Goal: Task Accomplishment & Management: Use online tool/utility

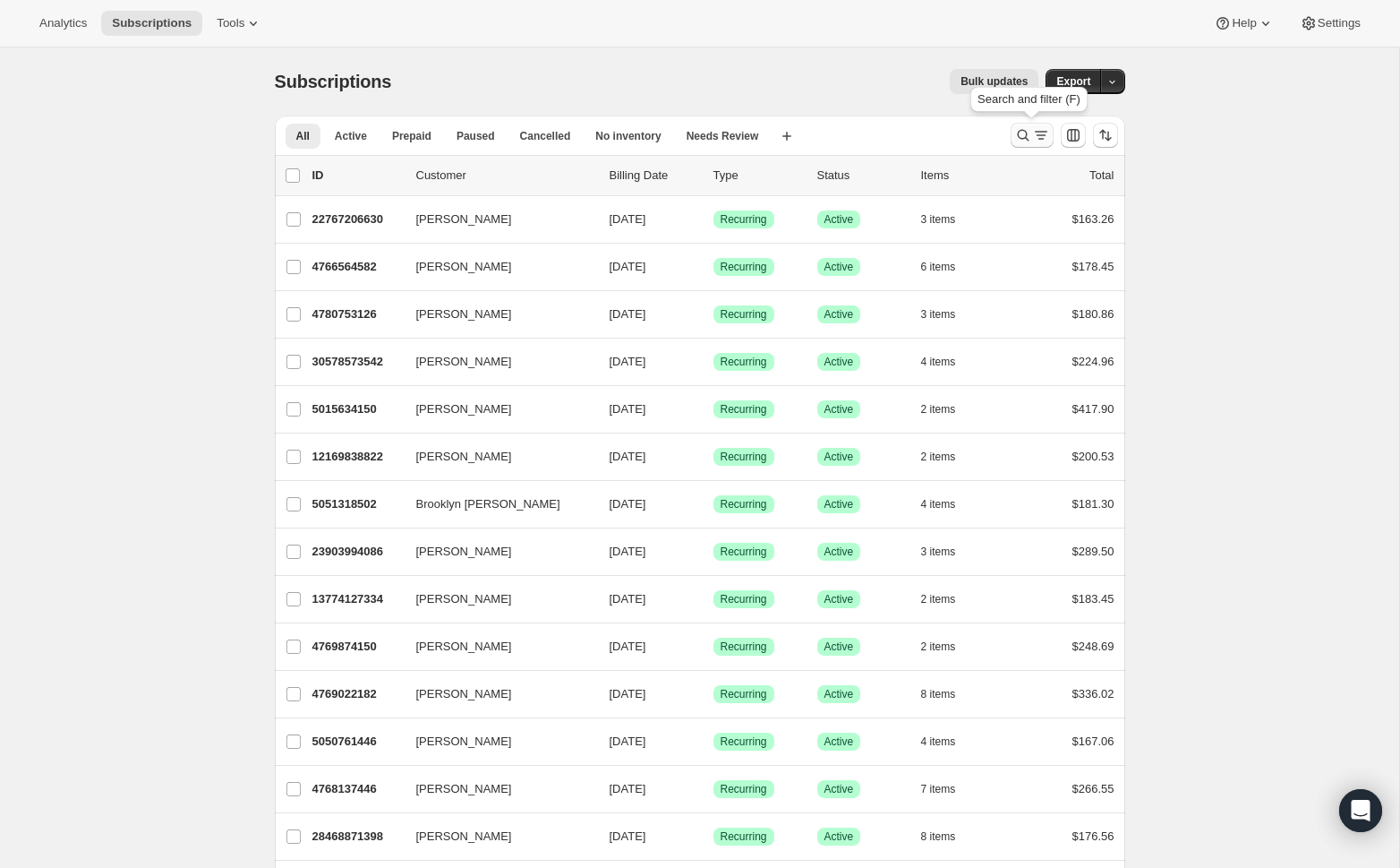
click at [1025, 140] on icon "Search and filter results" at bounding box center [1022, 135] width 18 height 18
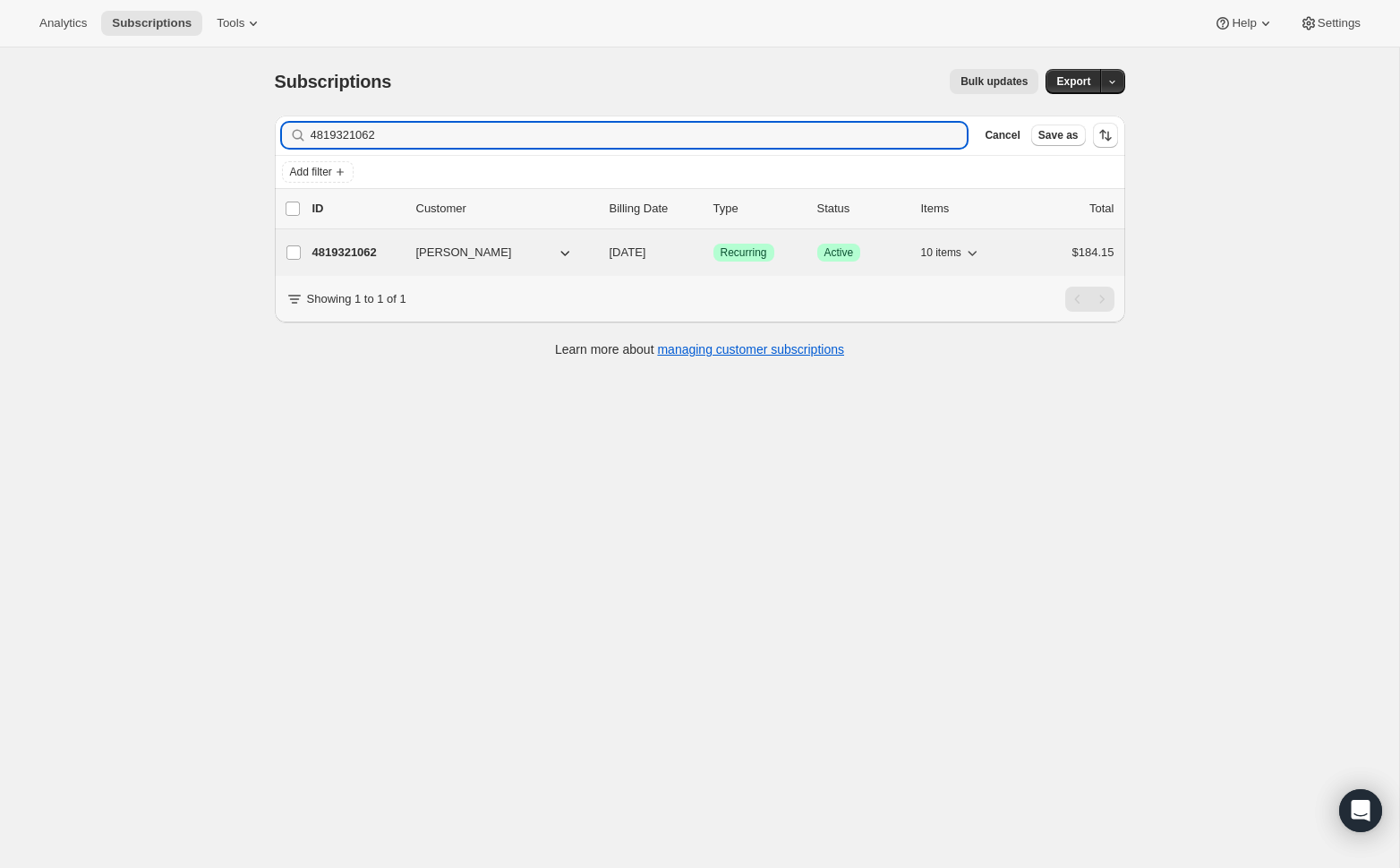
type input "4819321062"
click at [452, 240] on div "4819321062 [PERSON_NAME] [DATE] Success Recurring Success Active 10 items $184.…" at bounding box center [713, 252] width 802 height 25
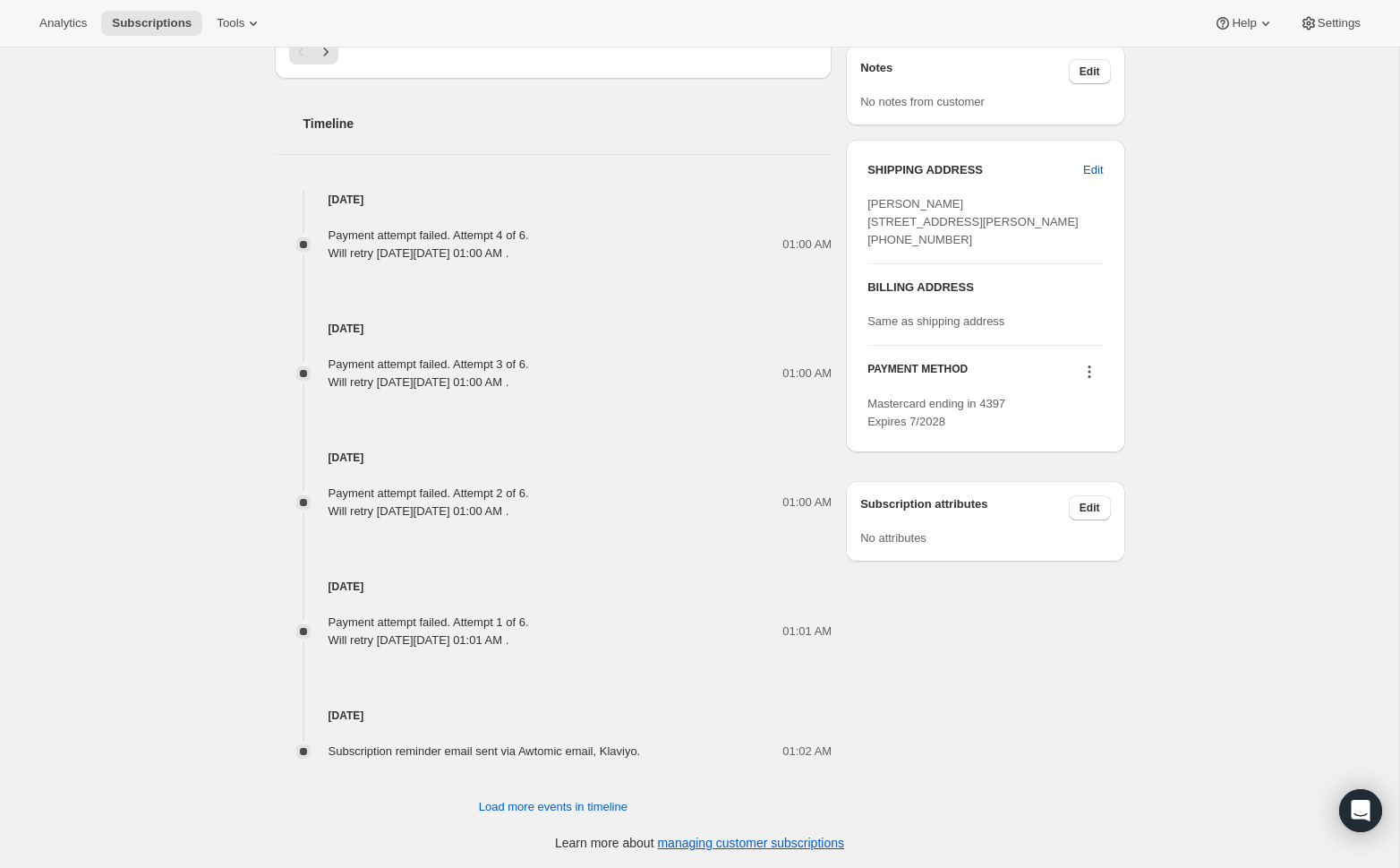
scroll to position [705, 0]
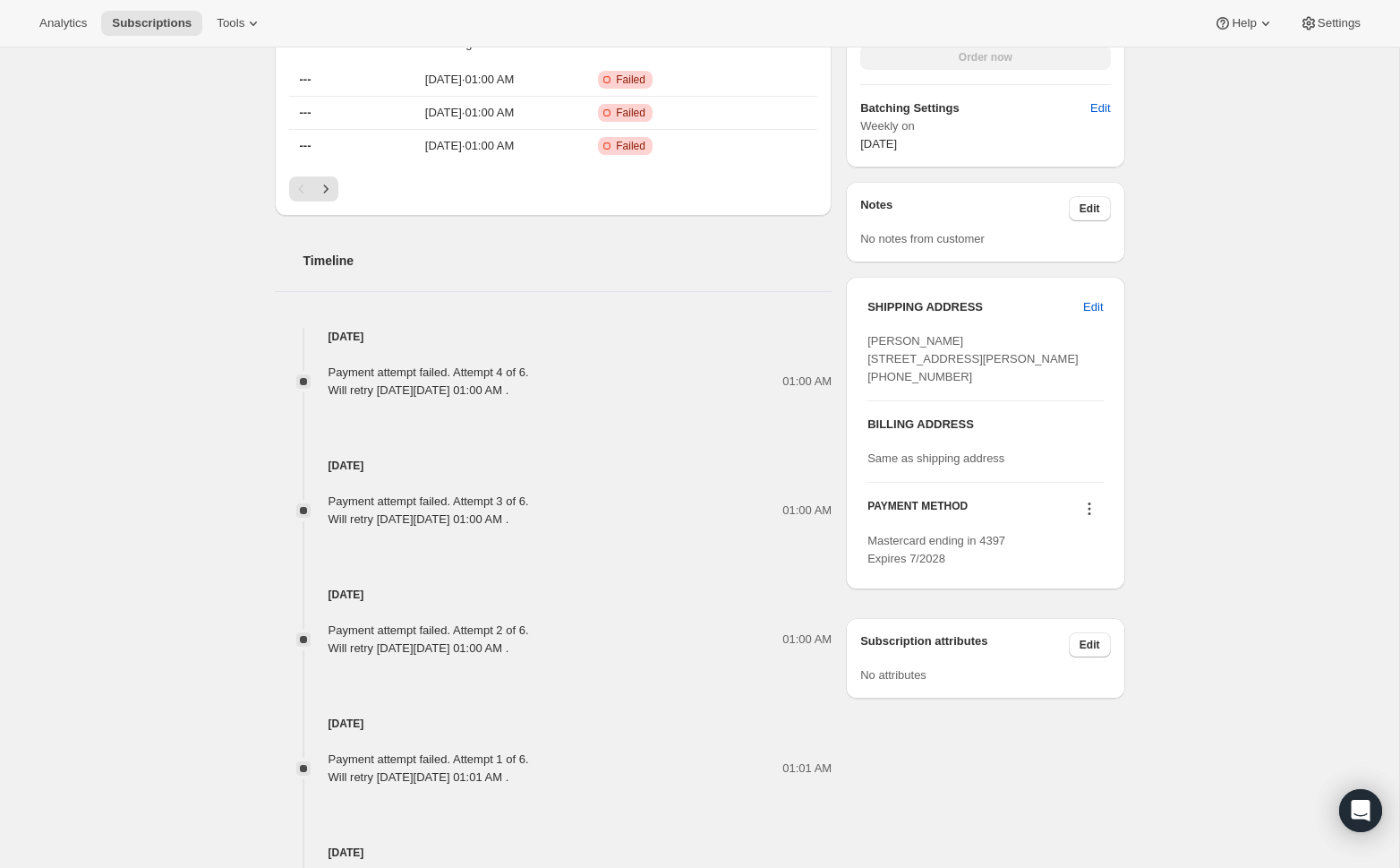
click at [1093, 518] on icon at bounding box center [1089, 508] width 18 height 18
click at [1112, 582] on span "Send link to update card" at bounding box center [1085, 578] width 125 height 14
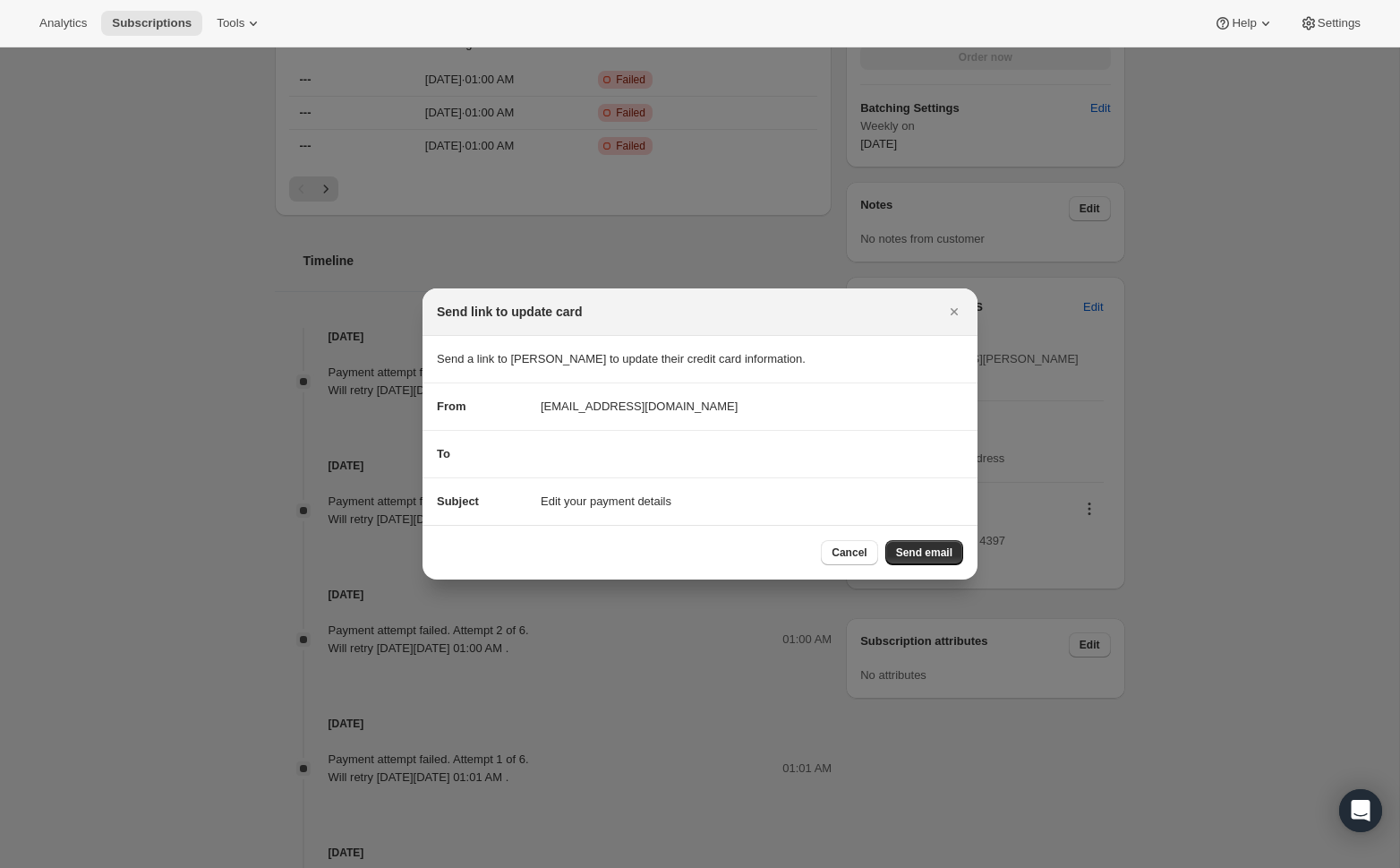
click at [946, 546] on span "Send email" at bounding box center [924, 553] width 56 height 15
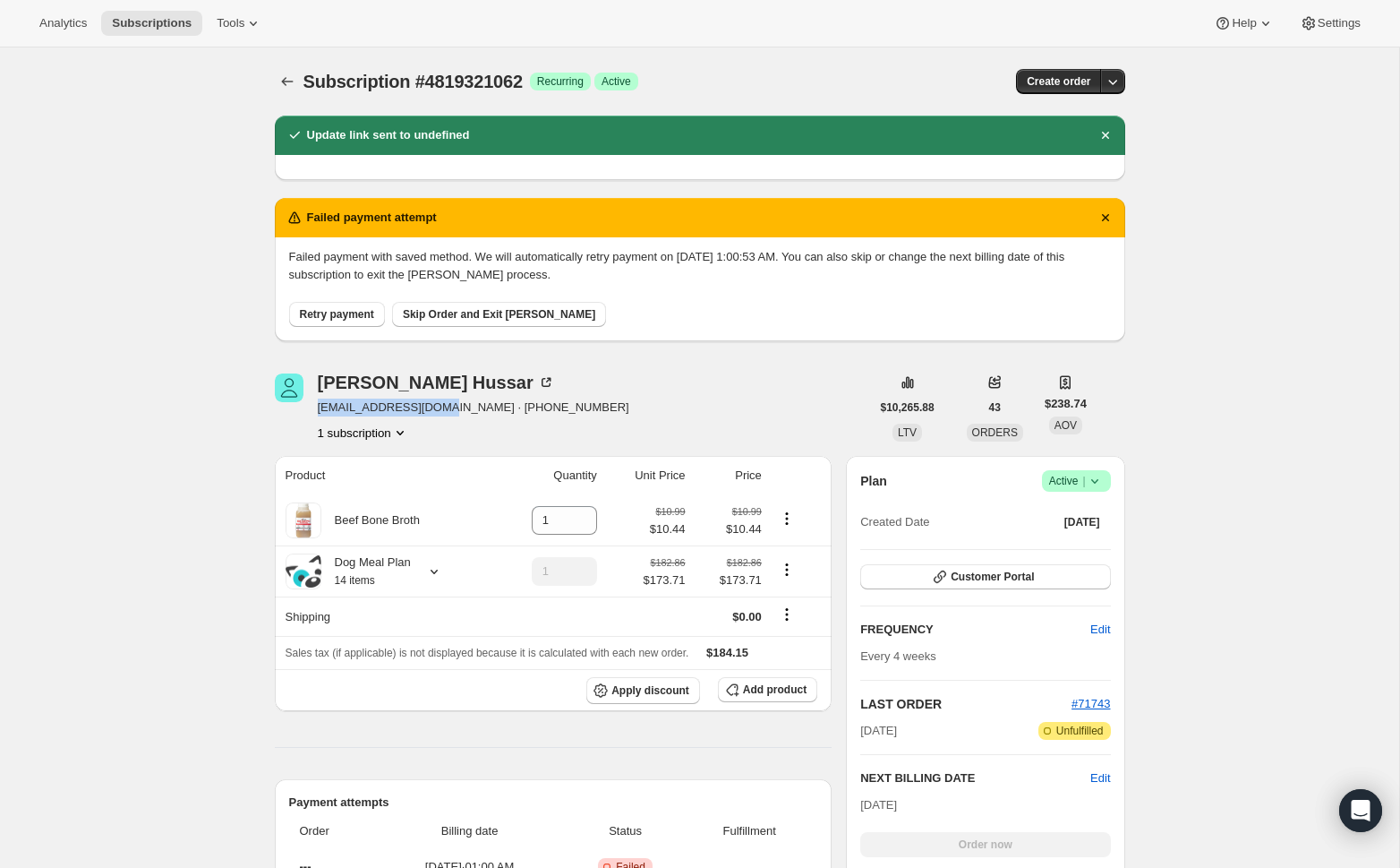
drag, startPoint x: 318, startPoint y: 411, endPoint x: 450, endPoint y: 405, distance: 132.1
click at [450, 405] on span "[EMAIL_ADDRESS][DOMAIN_NAME] · [PHONE_NUMBER]" at bounding box center [473, 406] width 311 height 18
copy span "[EMAIL_ADDRESS][DOMAIN_NAME]"
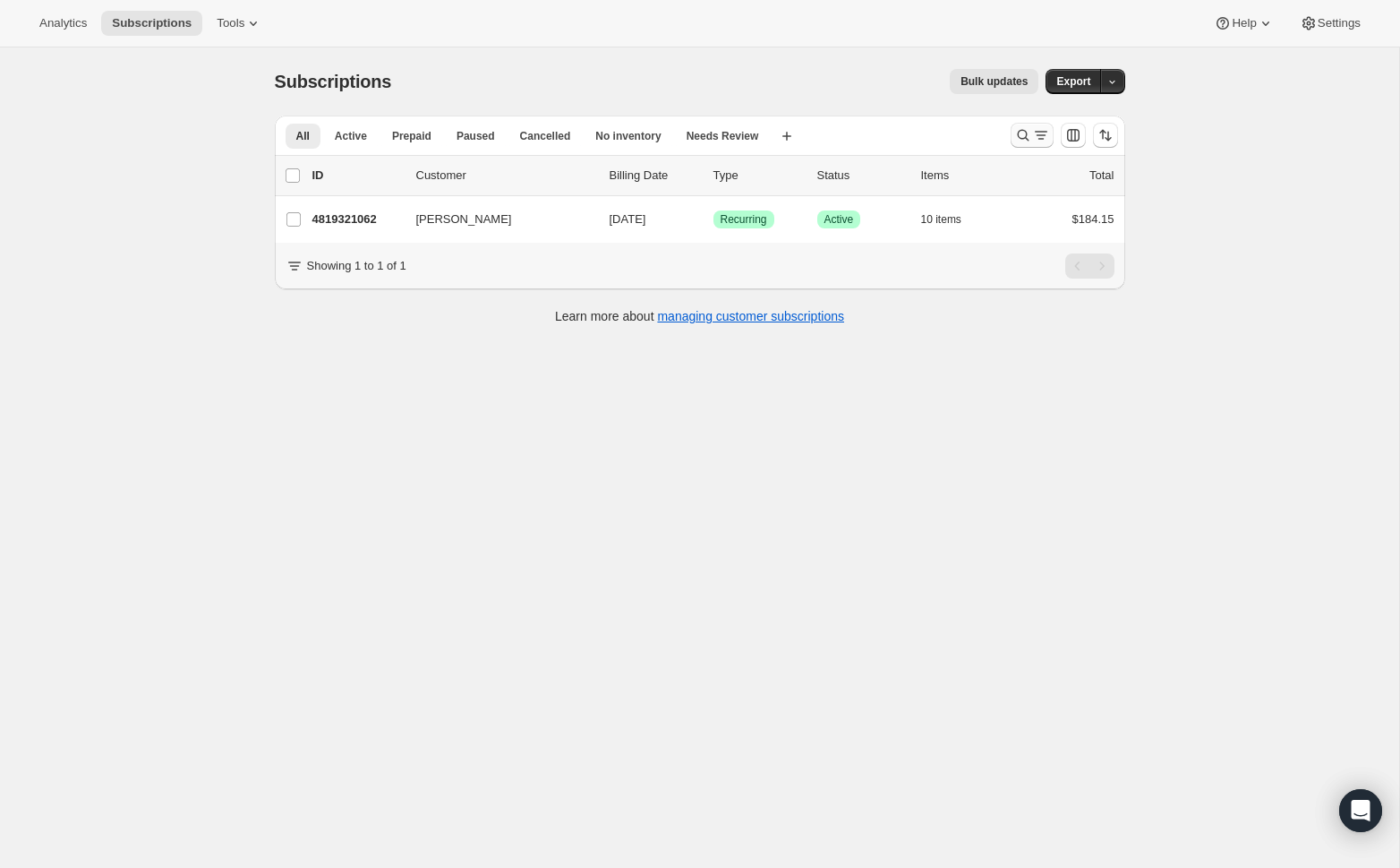
click at [1028, 133] on icon "Search and filter results" at bounding box center [1022, 135] width 18 height 18
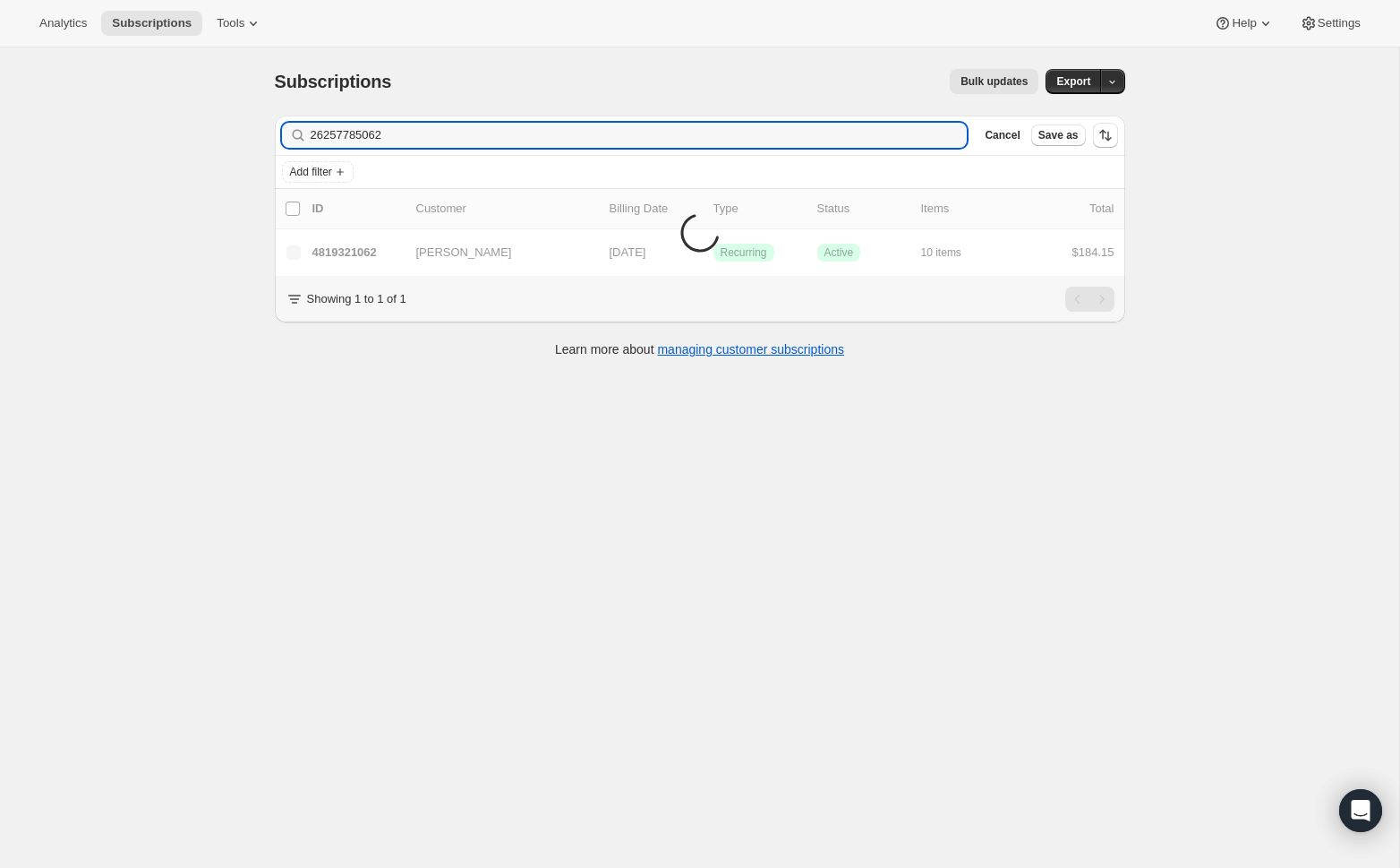
type input "26257785062"
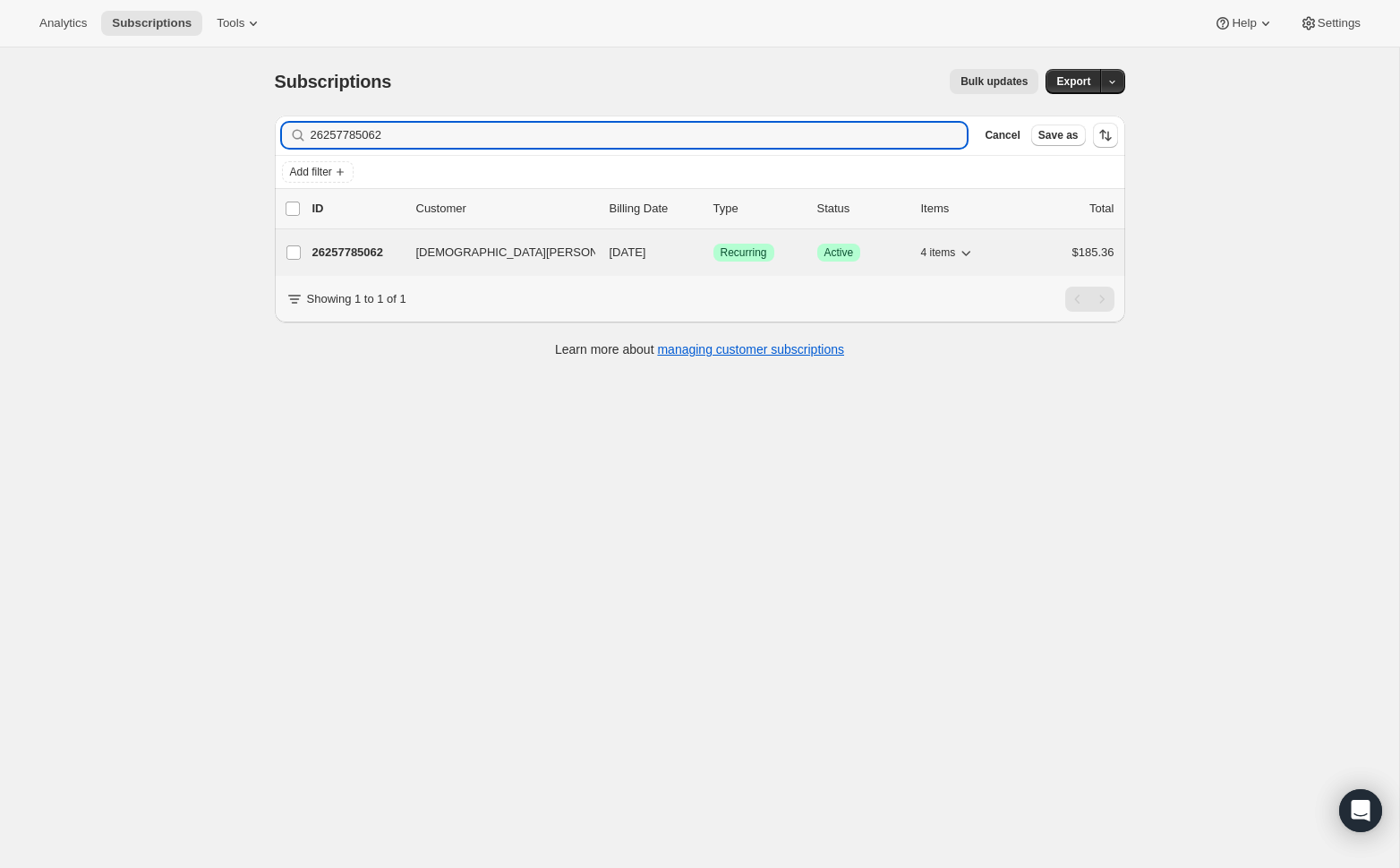
click at [355, 251] on p "26257785062" at bounding box center [356, 252] width 89 height 18
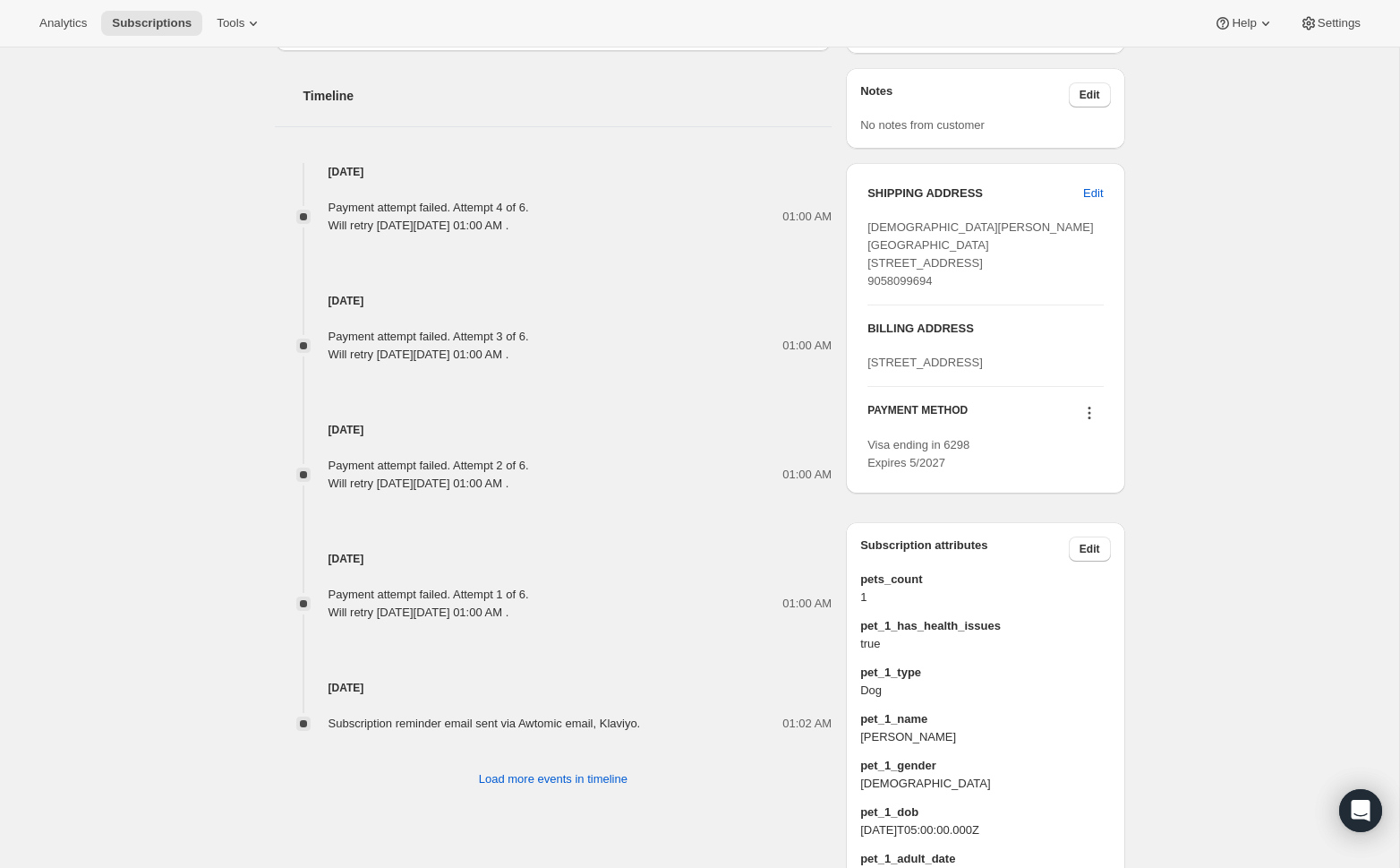
scroll to position [930, 0]
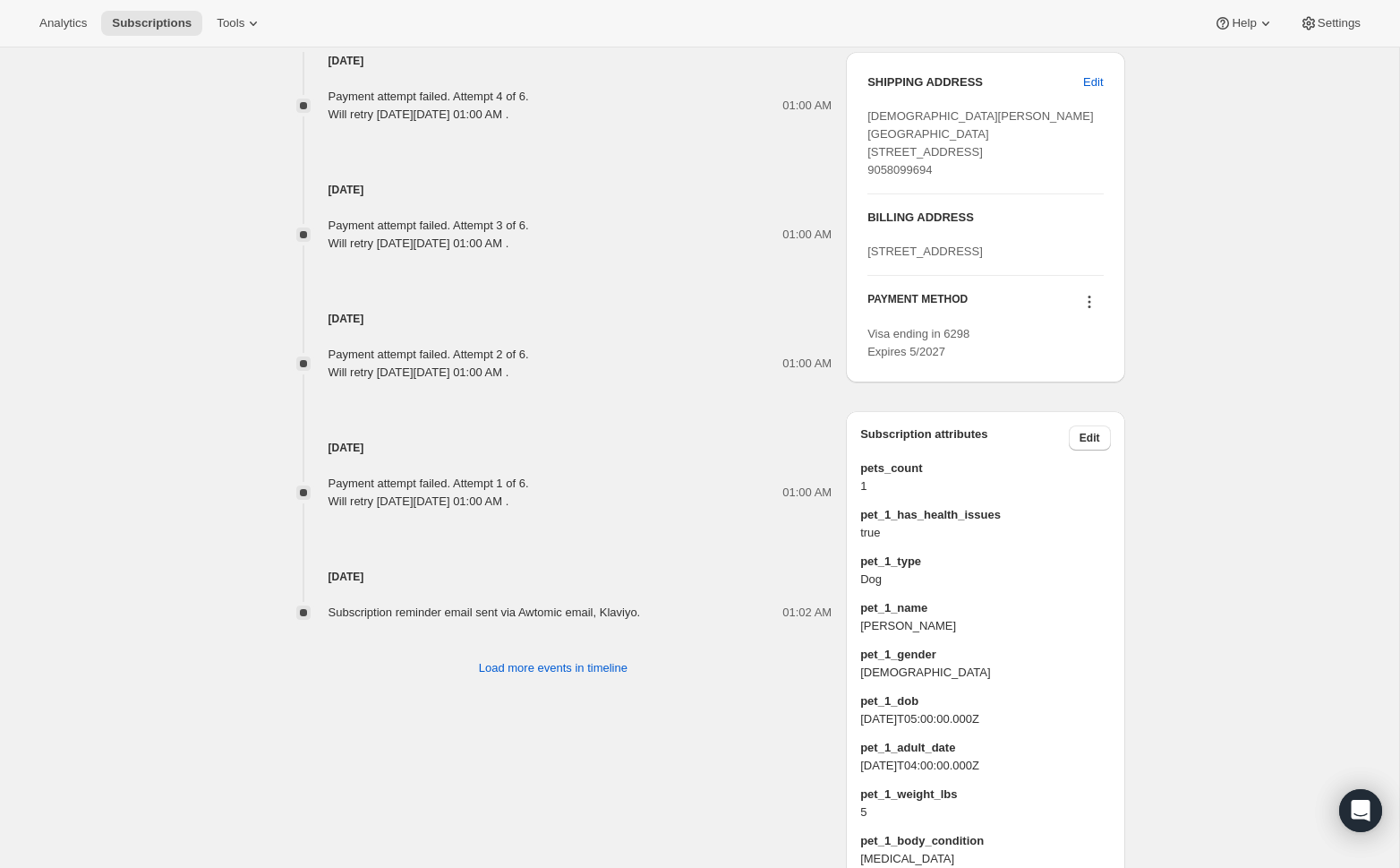
click at [1091, 311] on icon at bounding box center [1089, 301] width 18 height 18
click at [1062, 396] on span "Send link to update card" at bounding box center [1085, 389] width 125 height 14
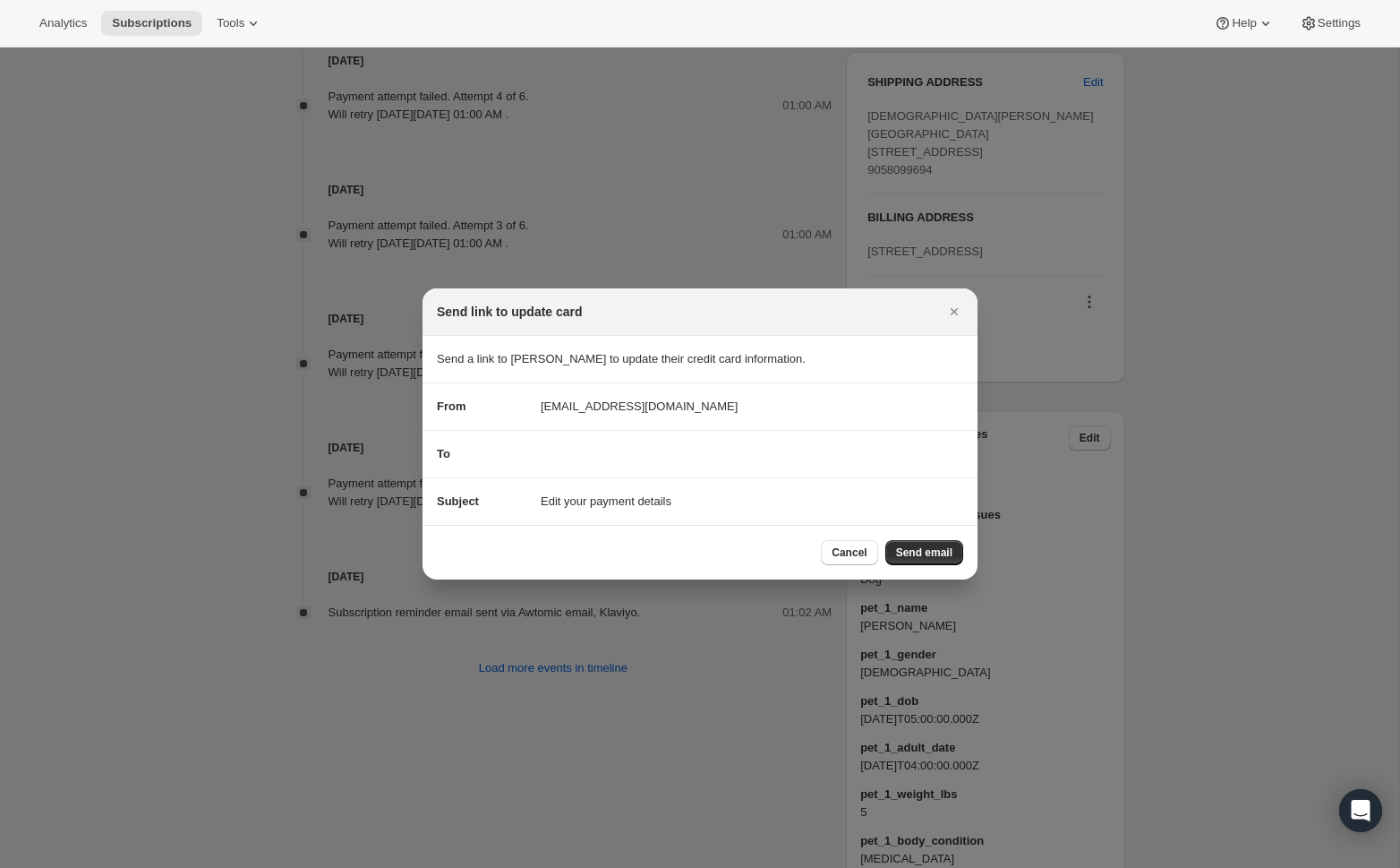
click at [906, 550] on span "Send email" at bounding box center [924, 553] width 56 height 15
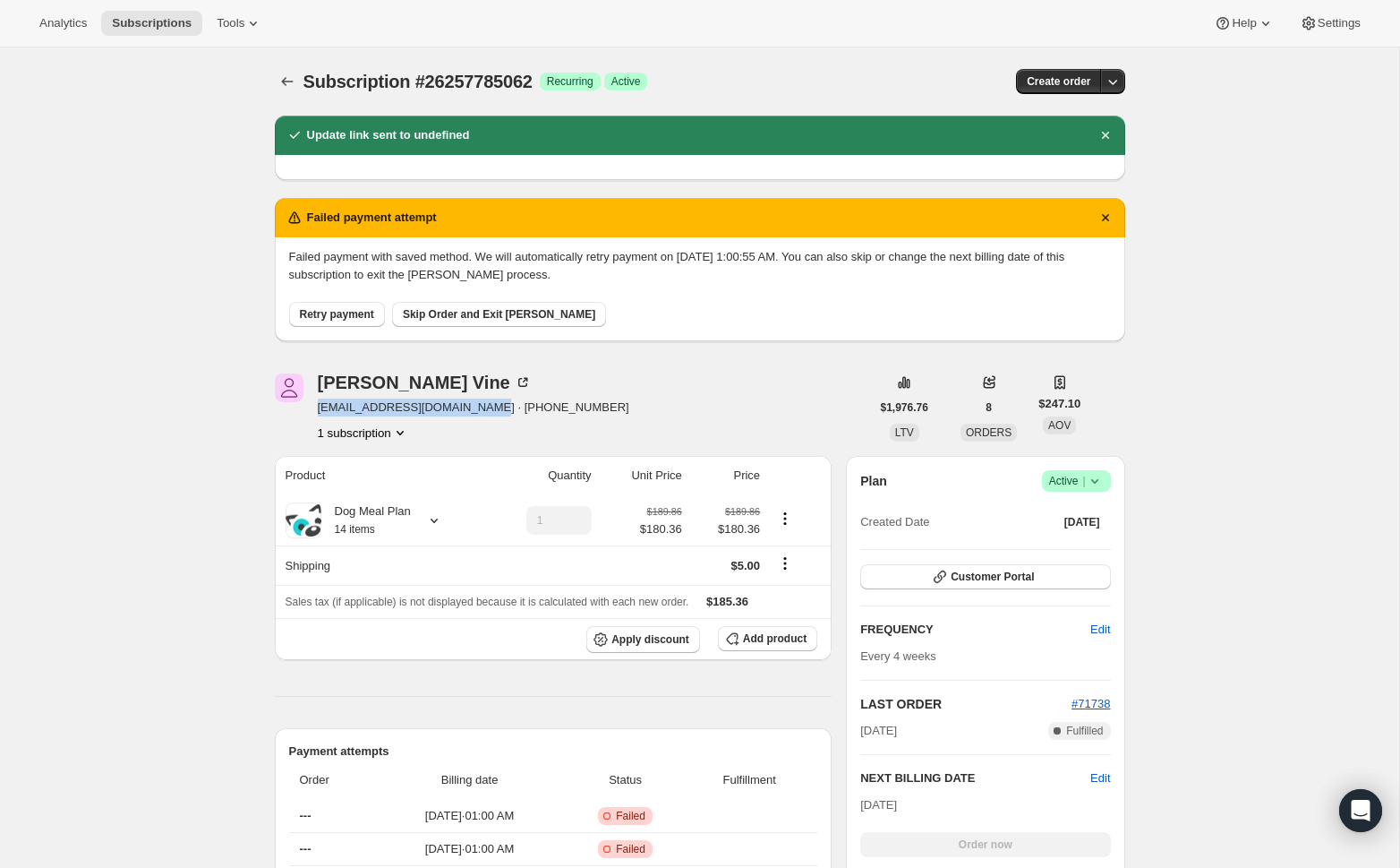
drag, startPoint x: 316, startPoint y: 407, endPoint x: 483, endPoint y: 408, distance: 167.0
click at [483, 408] on span "[EMAIL_ADDRESS][DOMAIN_NAME] · [PHONE_NUMBER]" at bounding box center [473, 406] width 311 height 18
copy span "[EMAIL_ADDRESS][DOMAIN_NAME]"
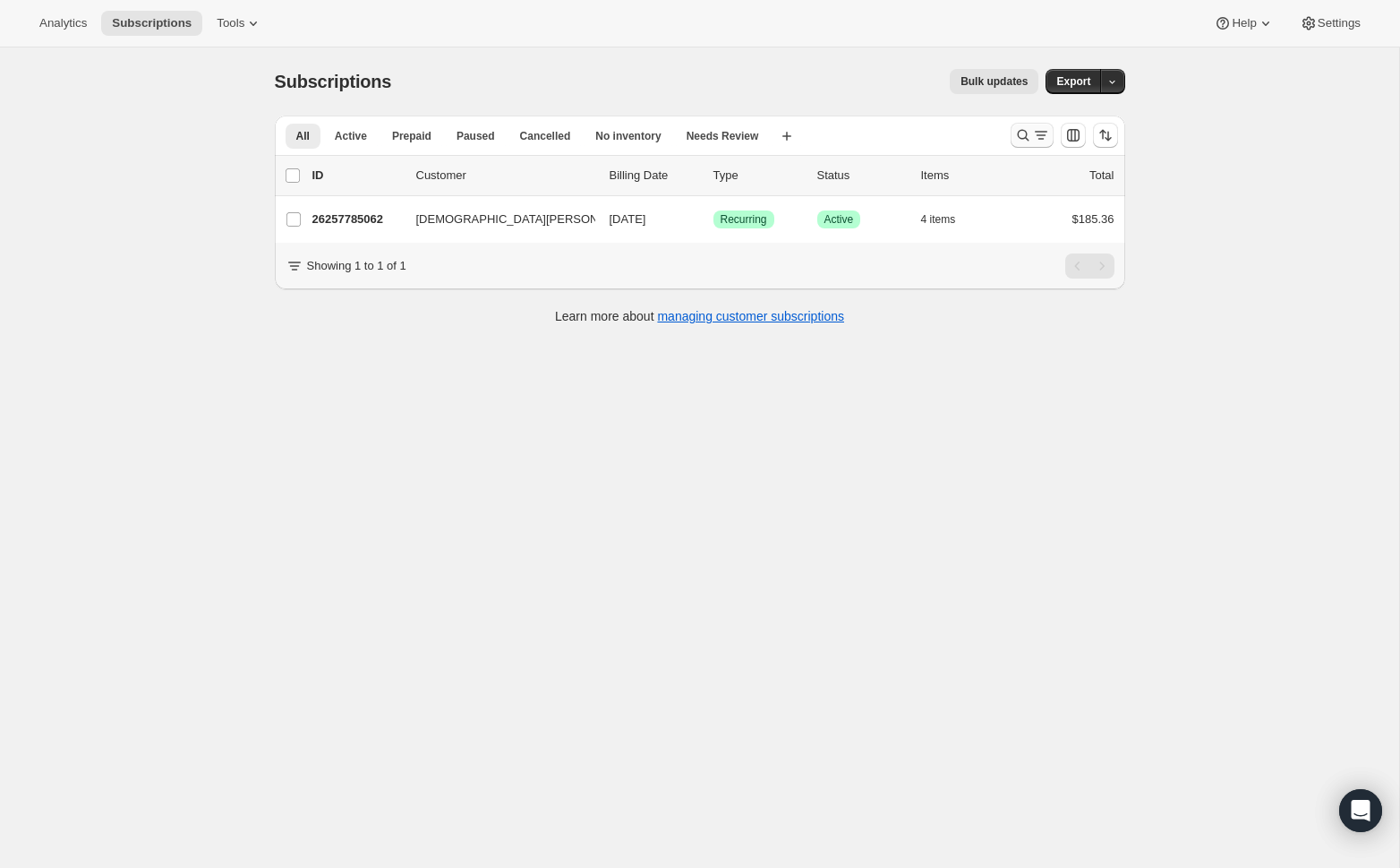
click at [1038, 141] on icon "Search and filter results" at bounding box center [1040, 135] width 18 height 18
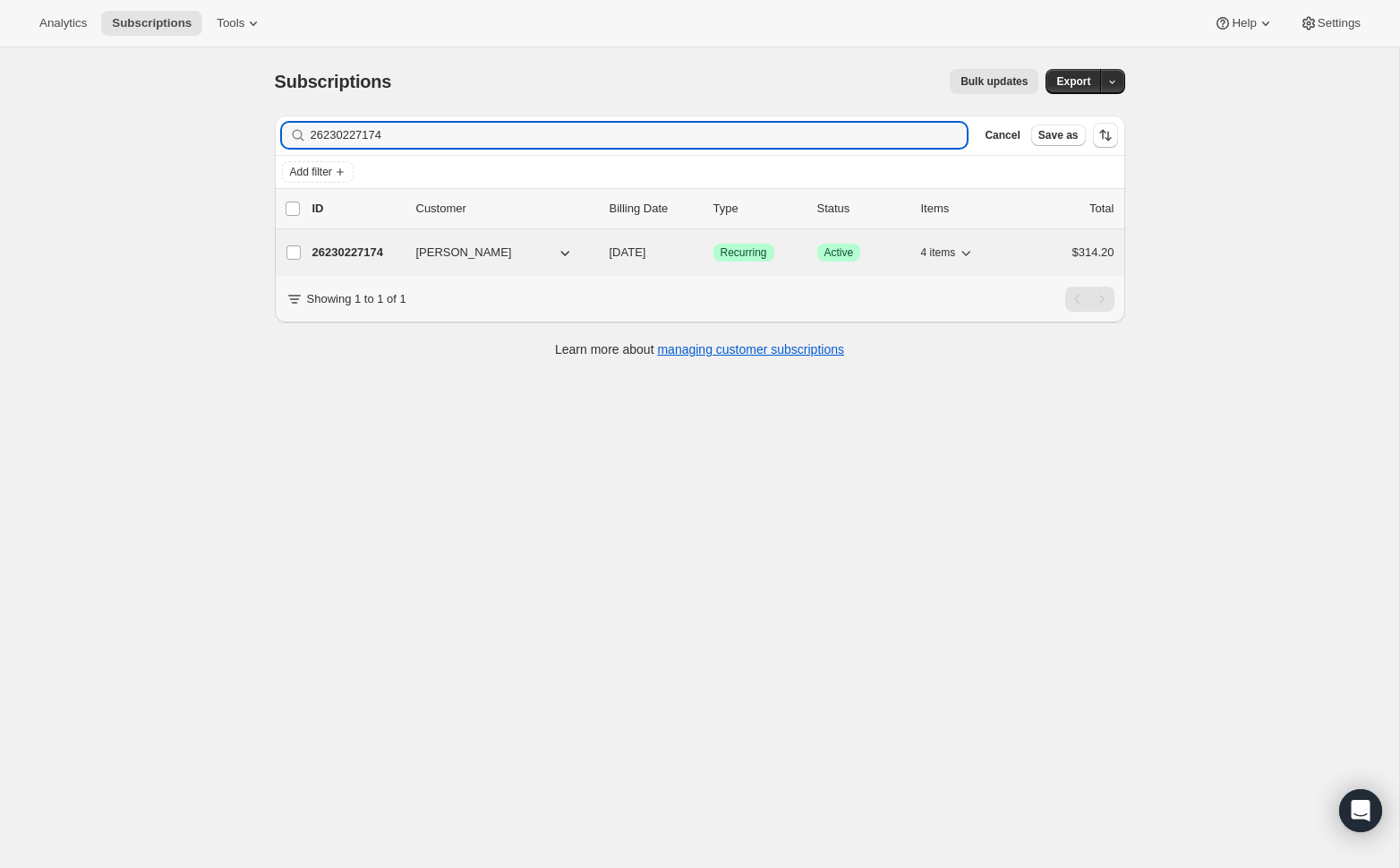
type input "26230227174"
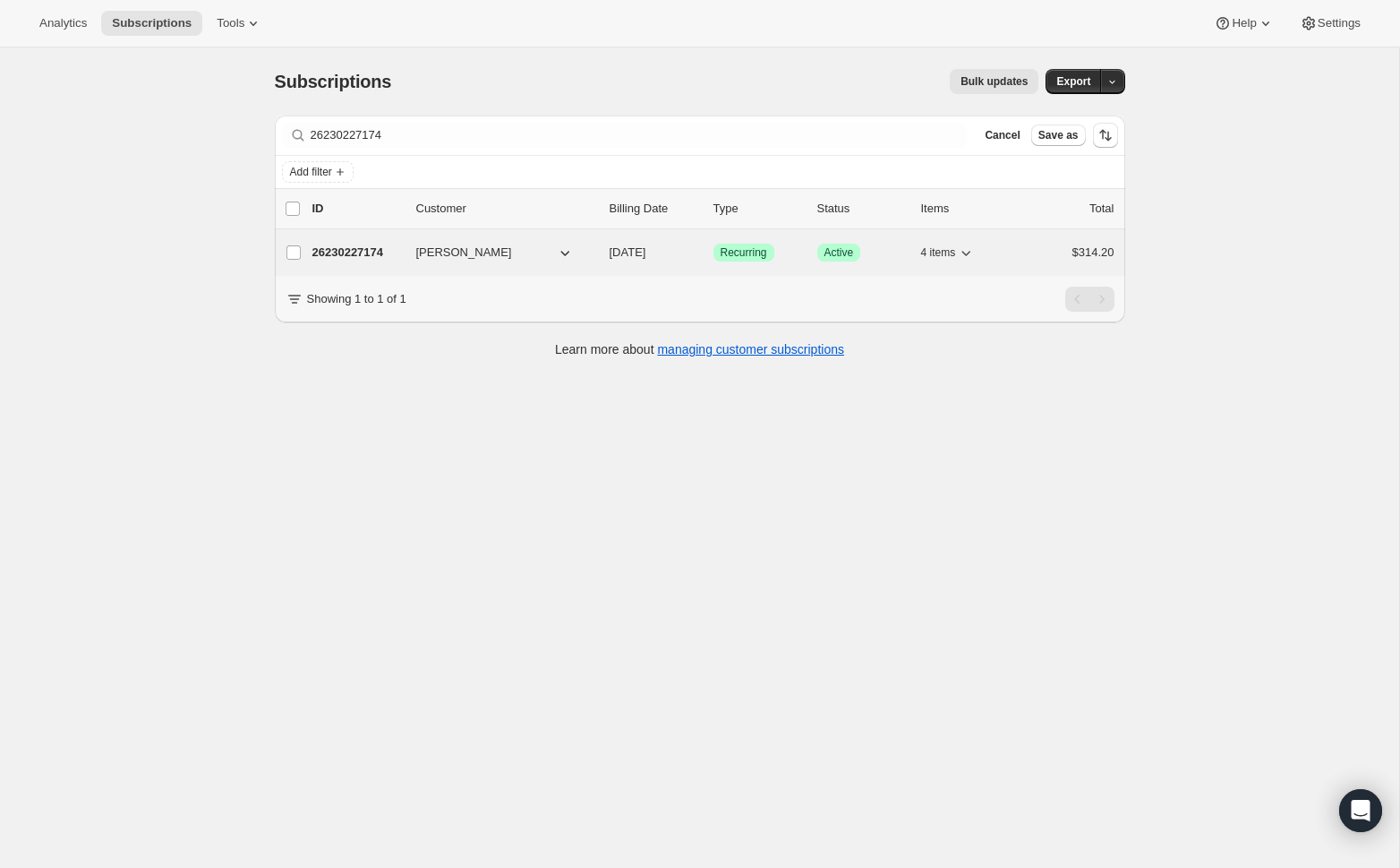
click at [386, 252] on p "26230227174" at bounding box center [356, 252] width 89 height 18
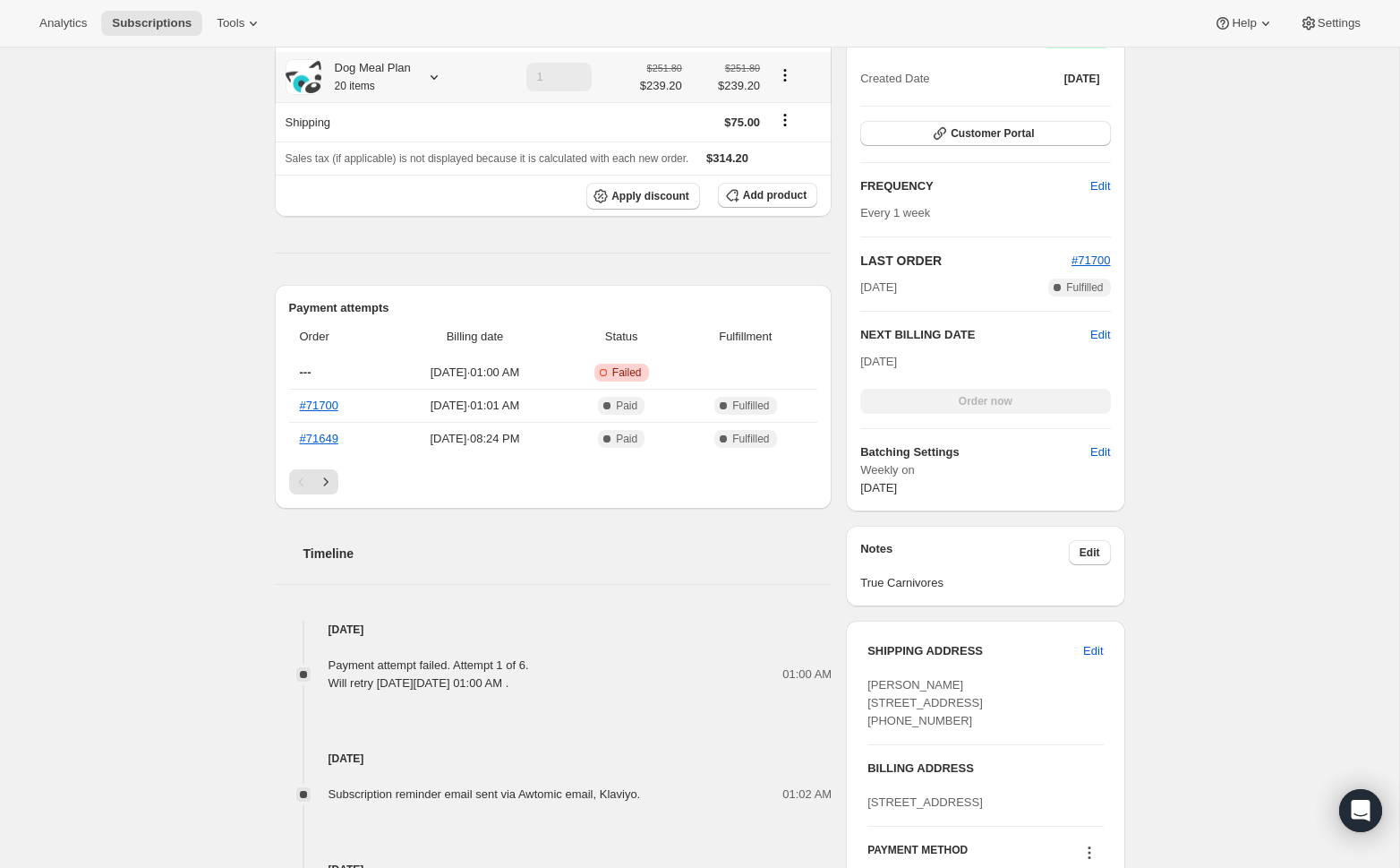
scroll to position [628, 0]
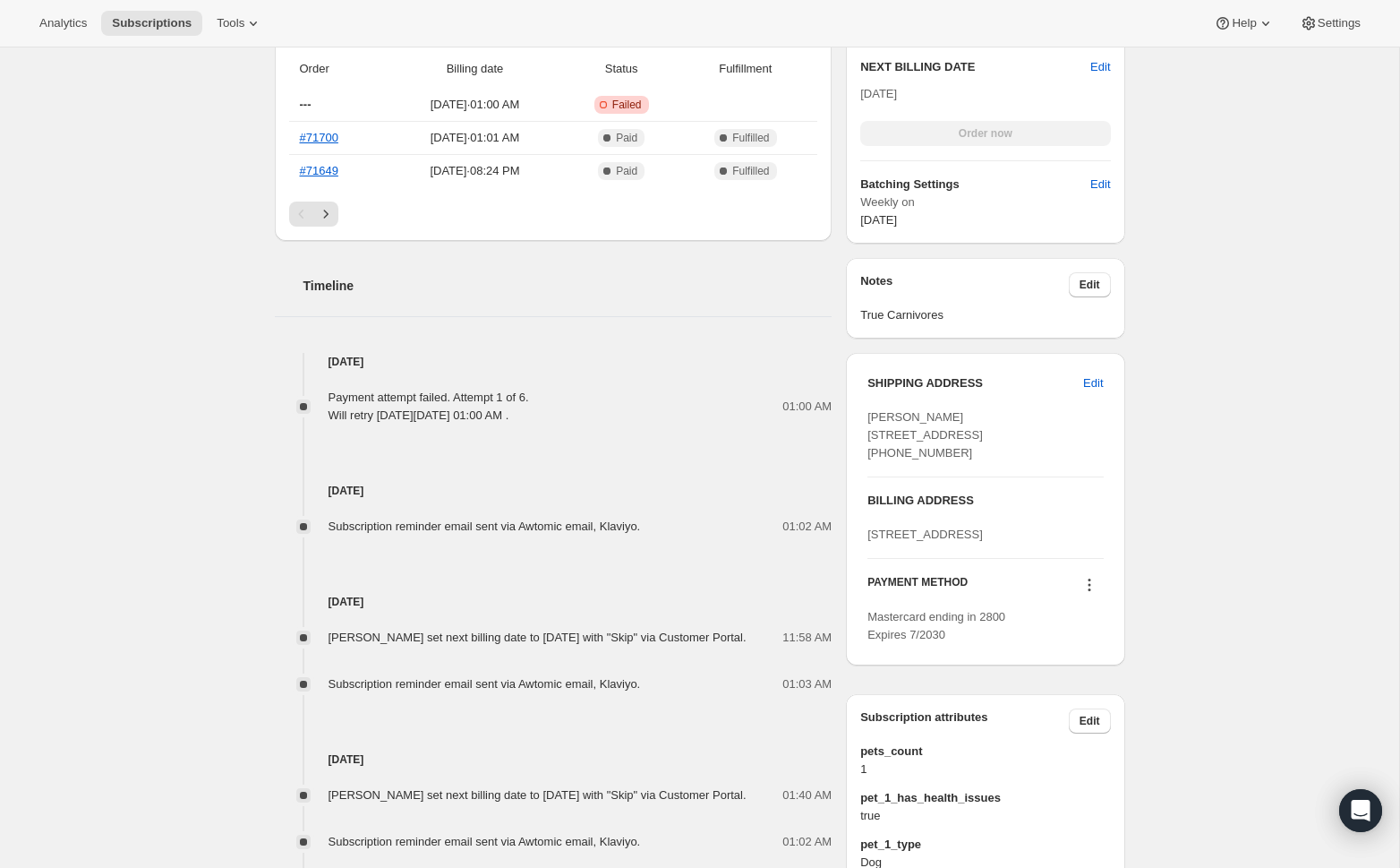
click at [1085, 593] on icon at bounding box center [1089, 584] width 18 height 18
click at [1094, 696] on span "Send link to update card" at bounding box center [1085, 689] width 125 height 14
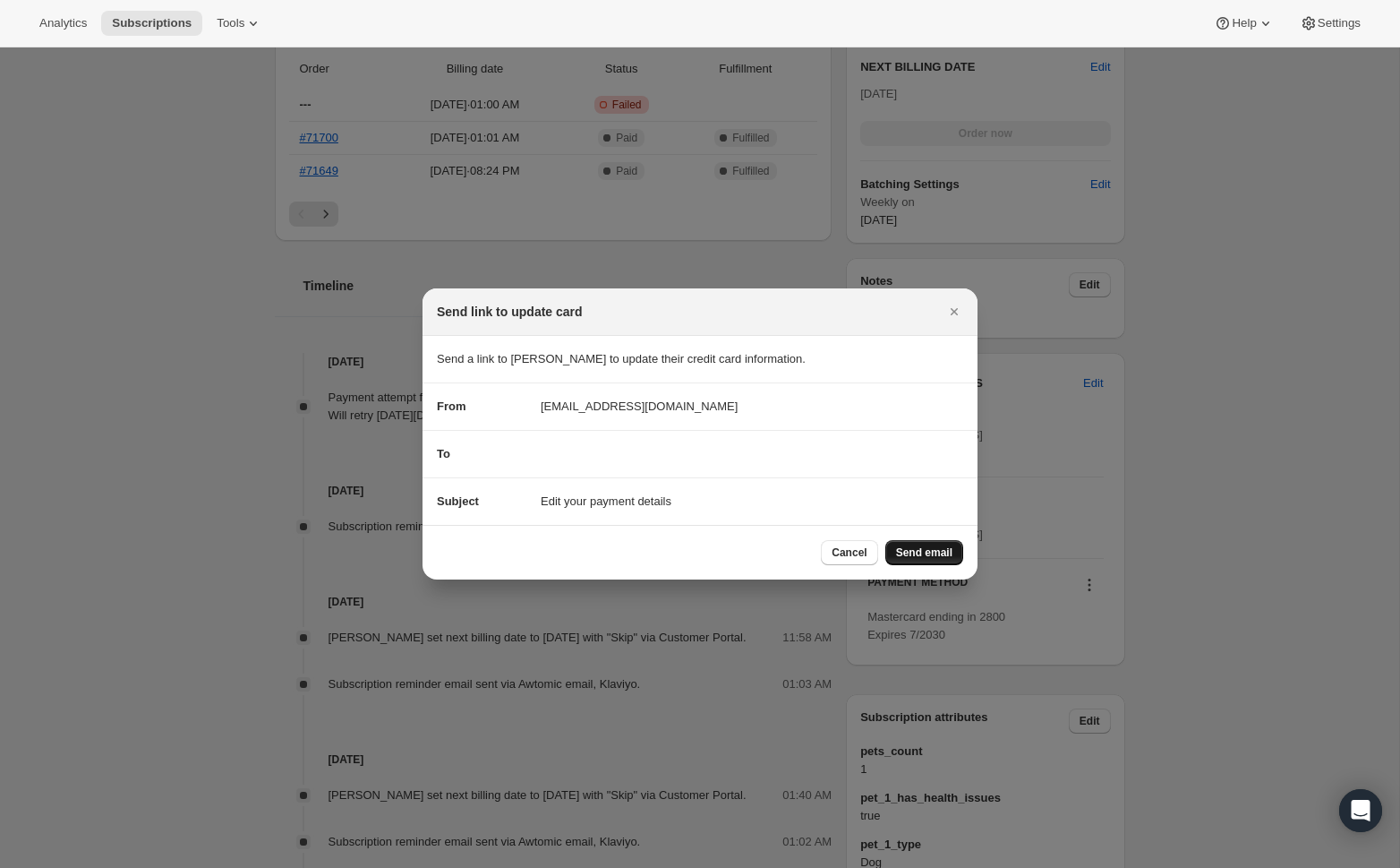
click at [918, 553] on span "Send email" at bounding box center [924, 553] width 56 height 15
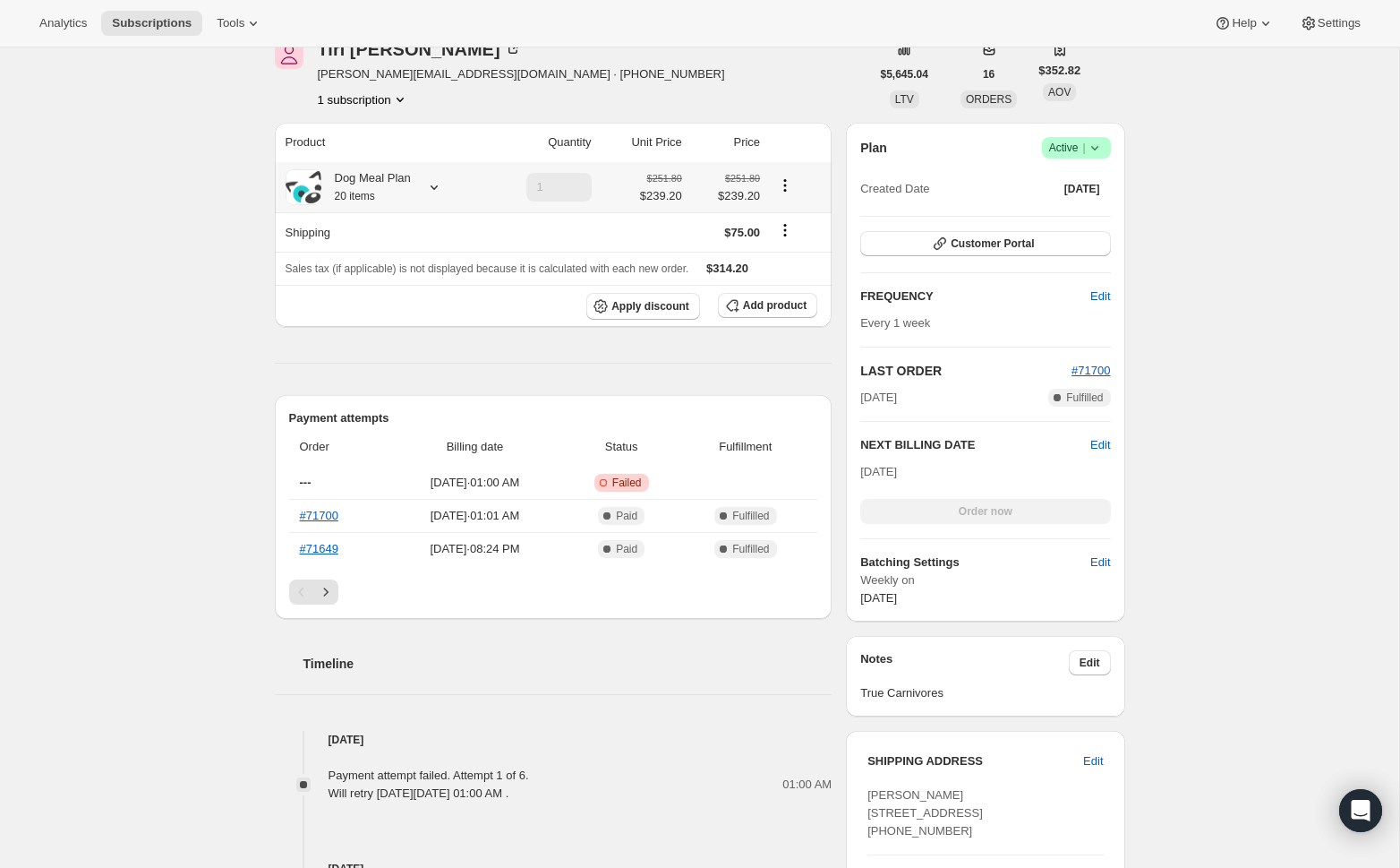
scroll to position [328, 0]
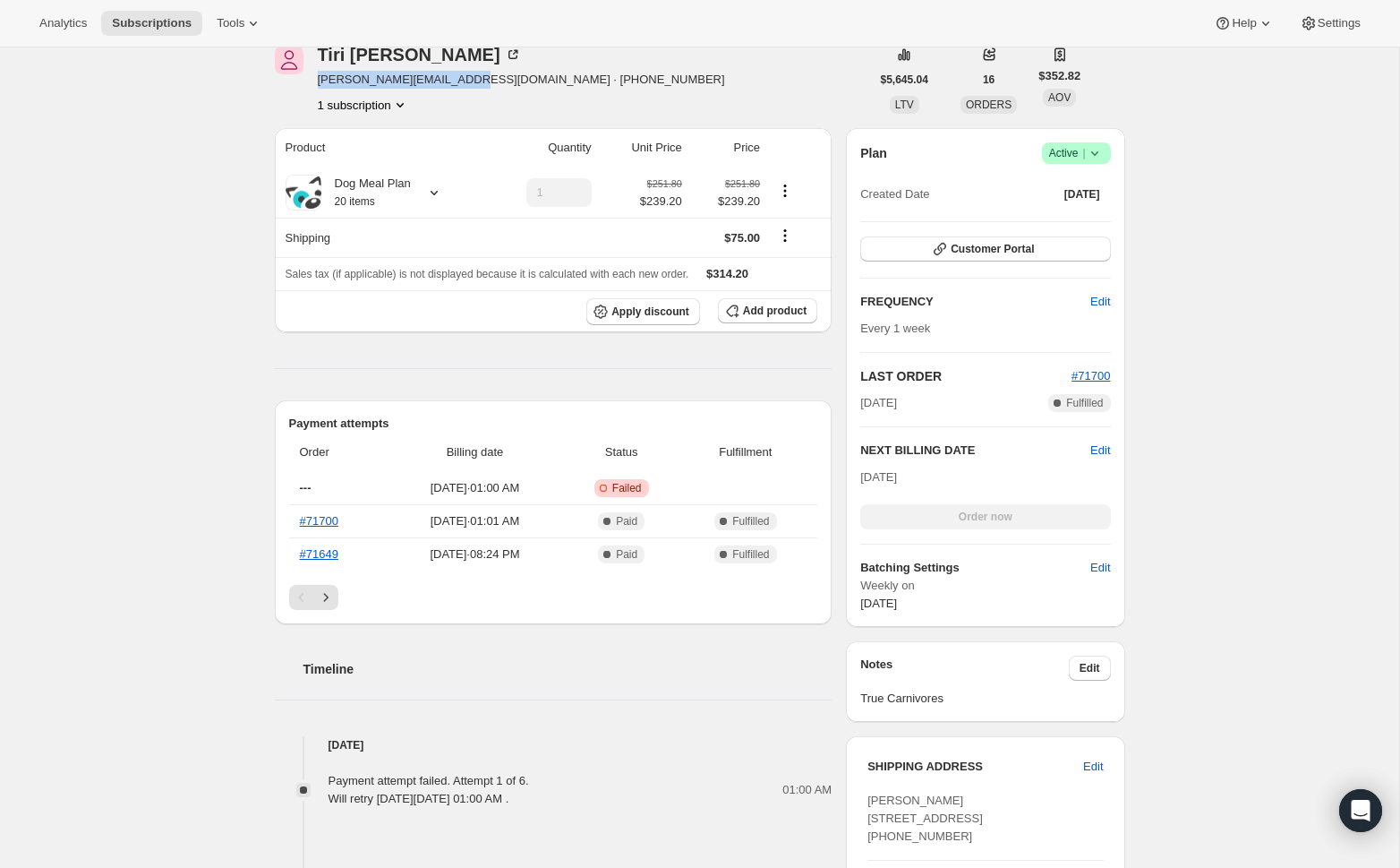
drag, startPoint x: 458, startPoint y: 82, endPoint x: 314, endPoint y: 85, distance: 144.0
click at [314, 85] on div "[PERSON_NAME] [EMAIL_ADDRESS][DOMAIN_NAME] · [PHONE_NUMBER] 1 subscription" at bounding box center [572, 80] width 595 height 68
copy span "[EMAIL_ADDRESS][DOMAIN_NAME]"
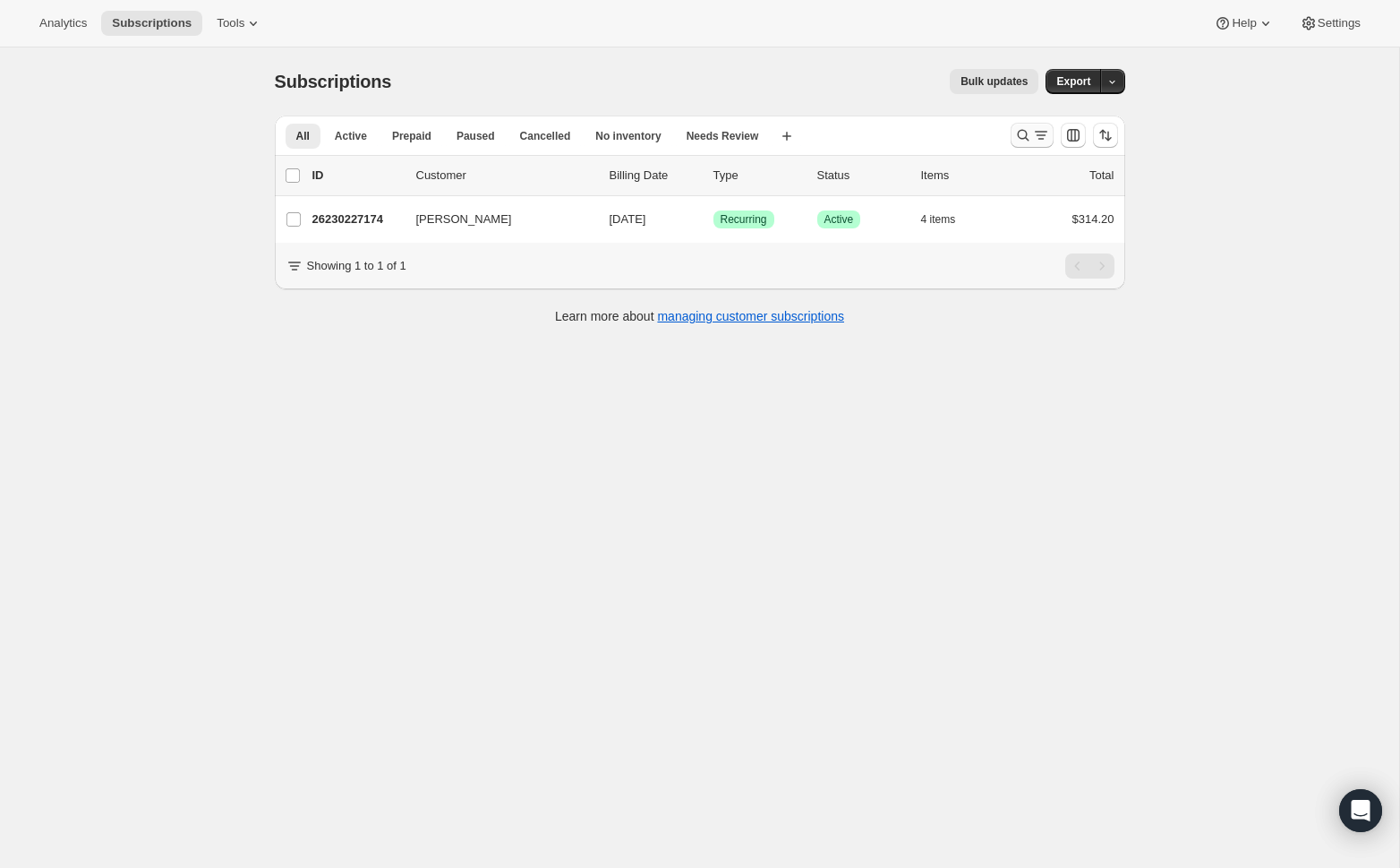
click at [1040, 133] on icon "Search and filter results" at bounding box center [1040, 135] width 18 height 18
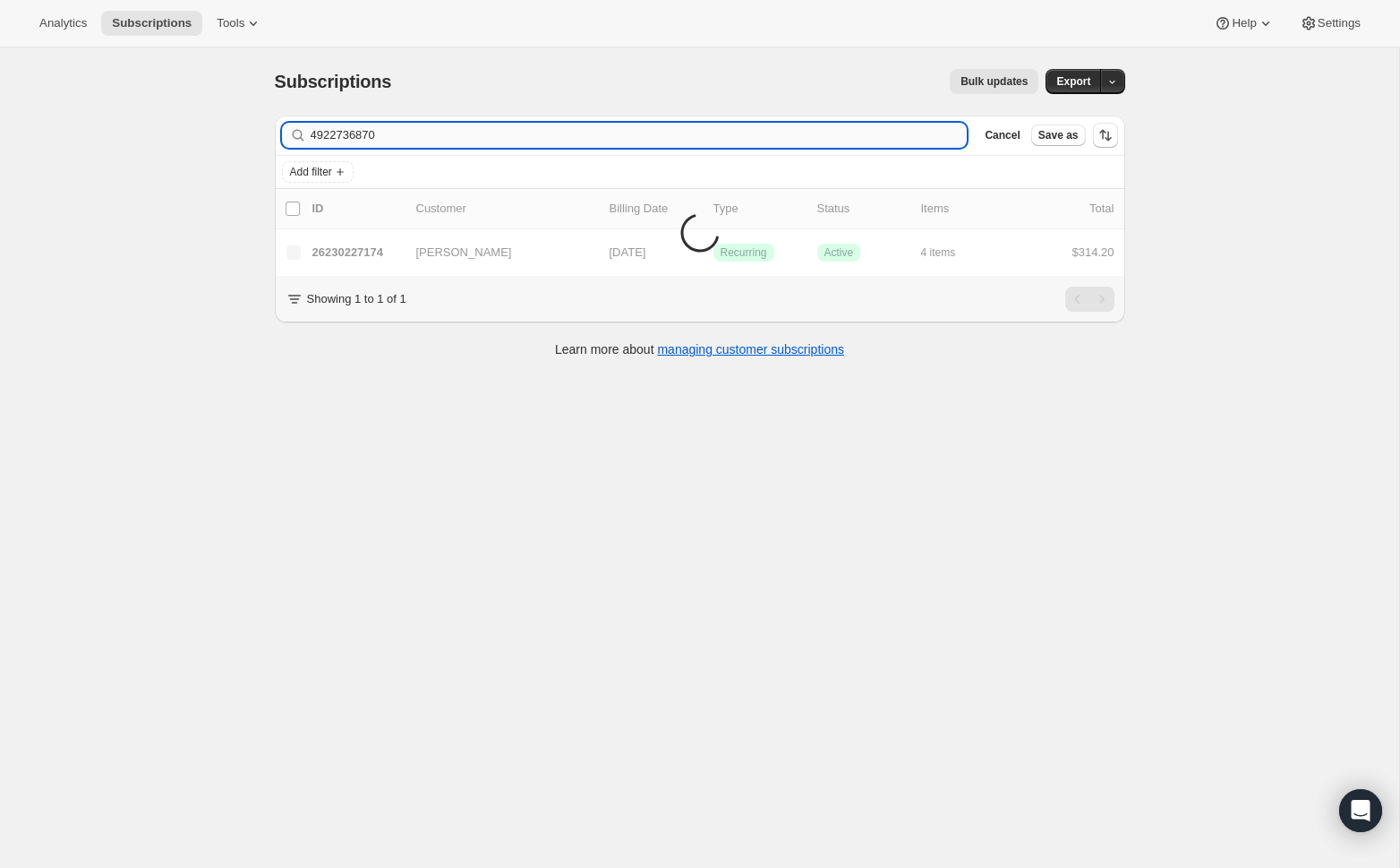
type input "4922736870"
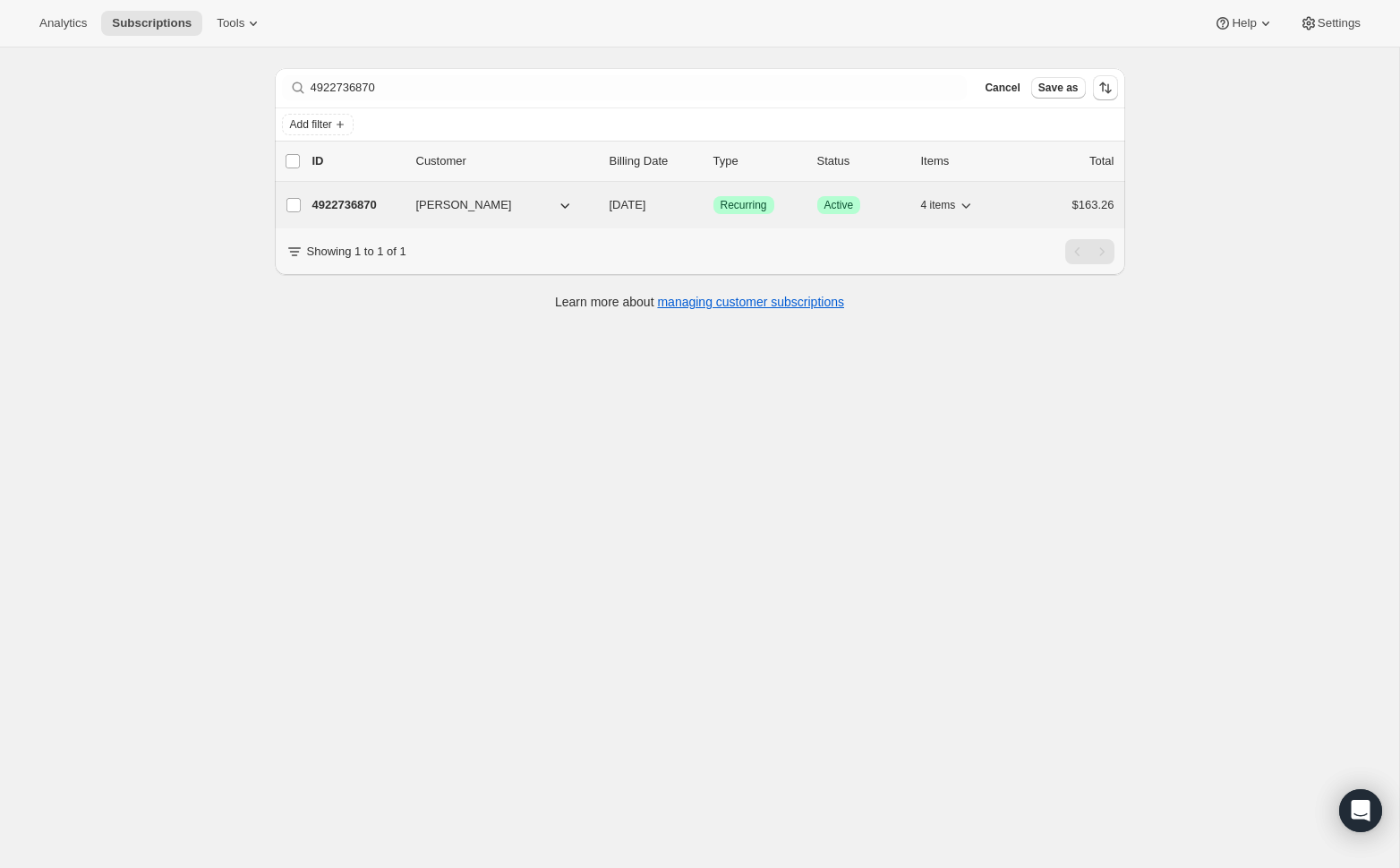
click at [350, 203] on p "4922736870" at bounding box center [356, 205] width 89 height 18
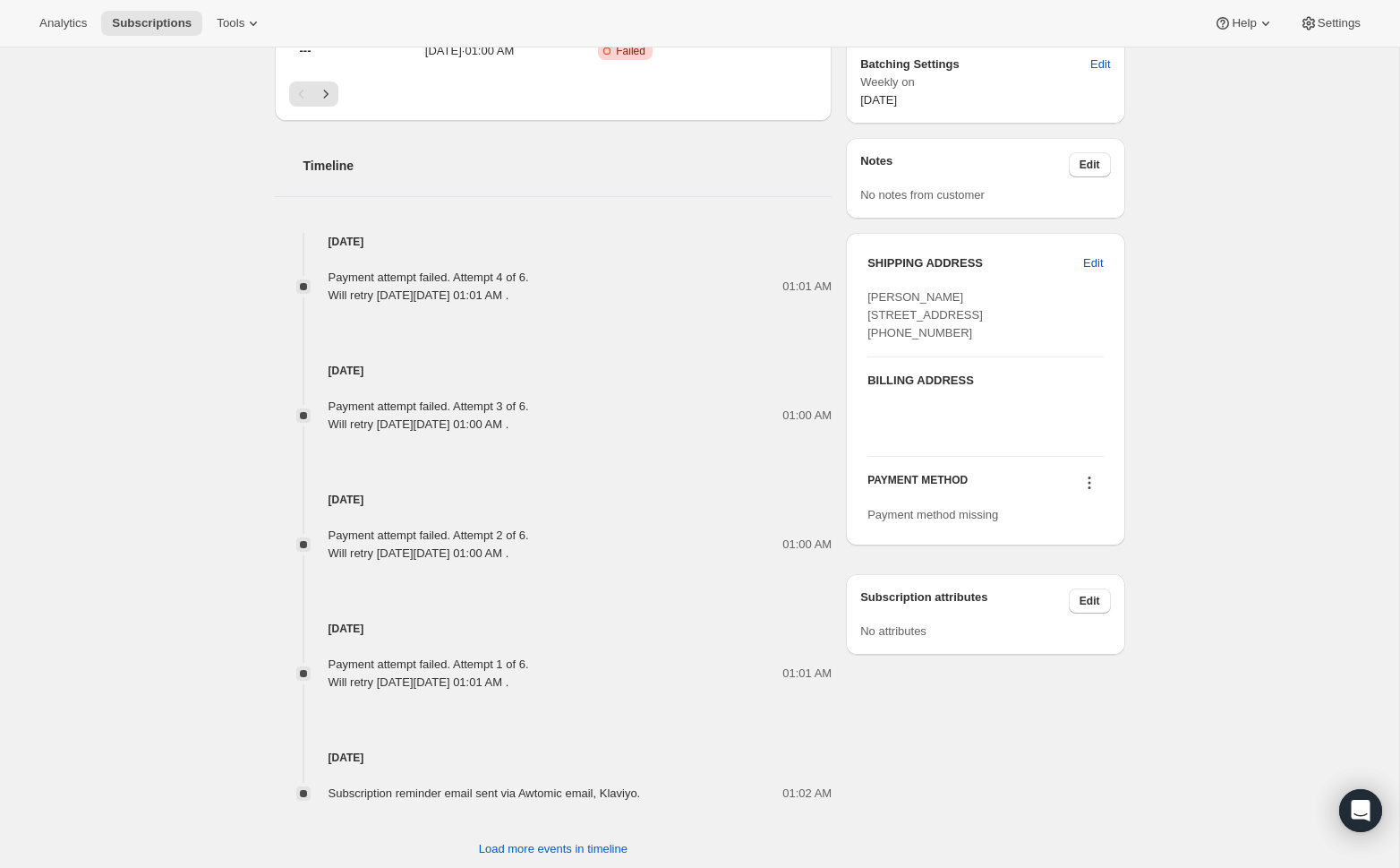
scroll to position [792, 0]
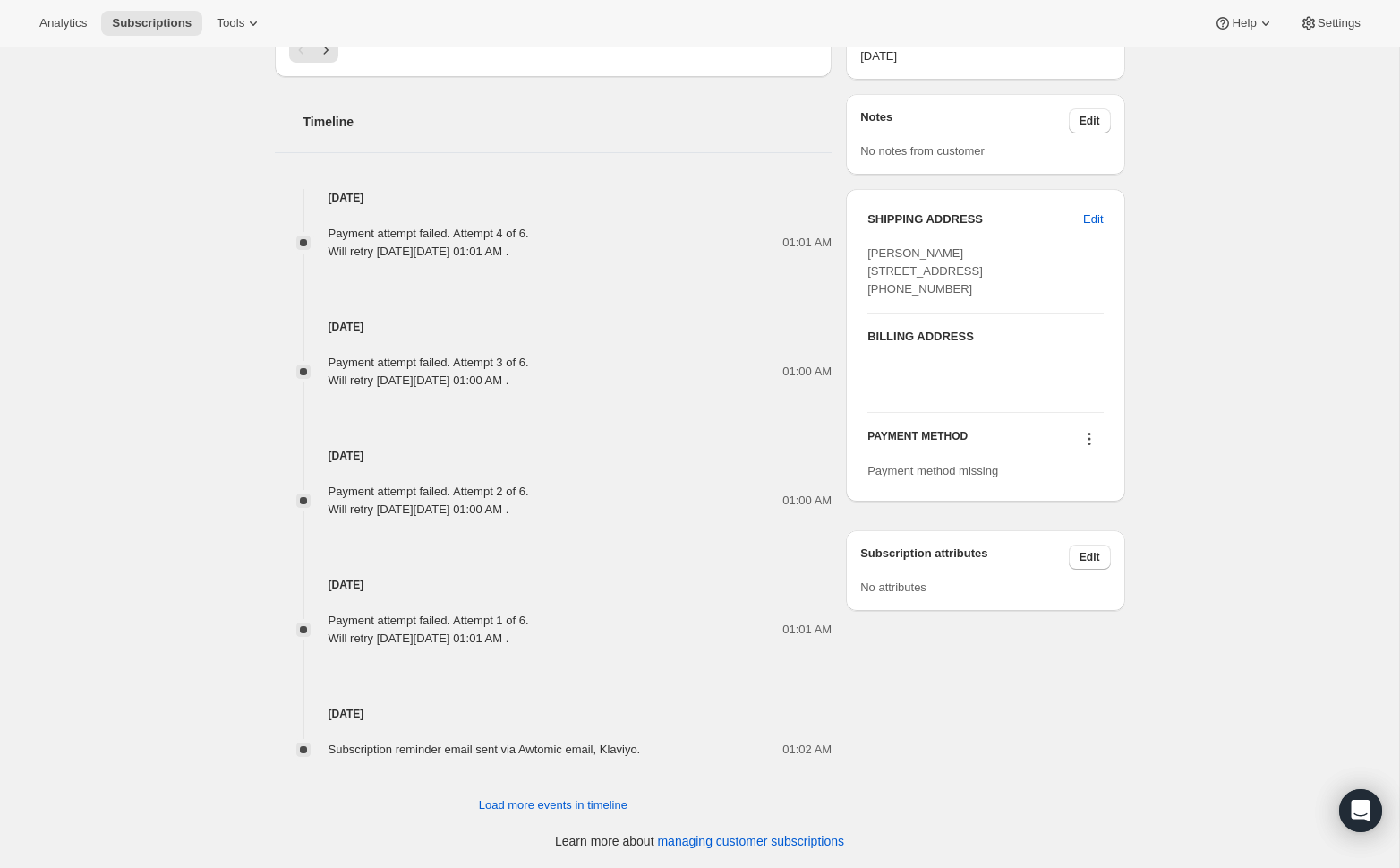
click at [1091, 448] on icon at bounding box center [1089, 438] width 18 height 18
click at [1204, 430] on div "Subscription #4922736870. This page is ready Subscription #4922736870 Success R…" at bounding box center [699, 61] width 1399 height 1613
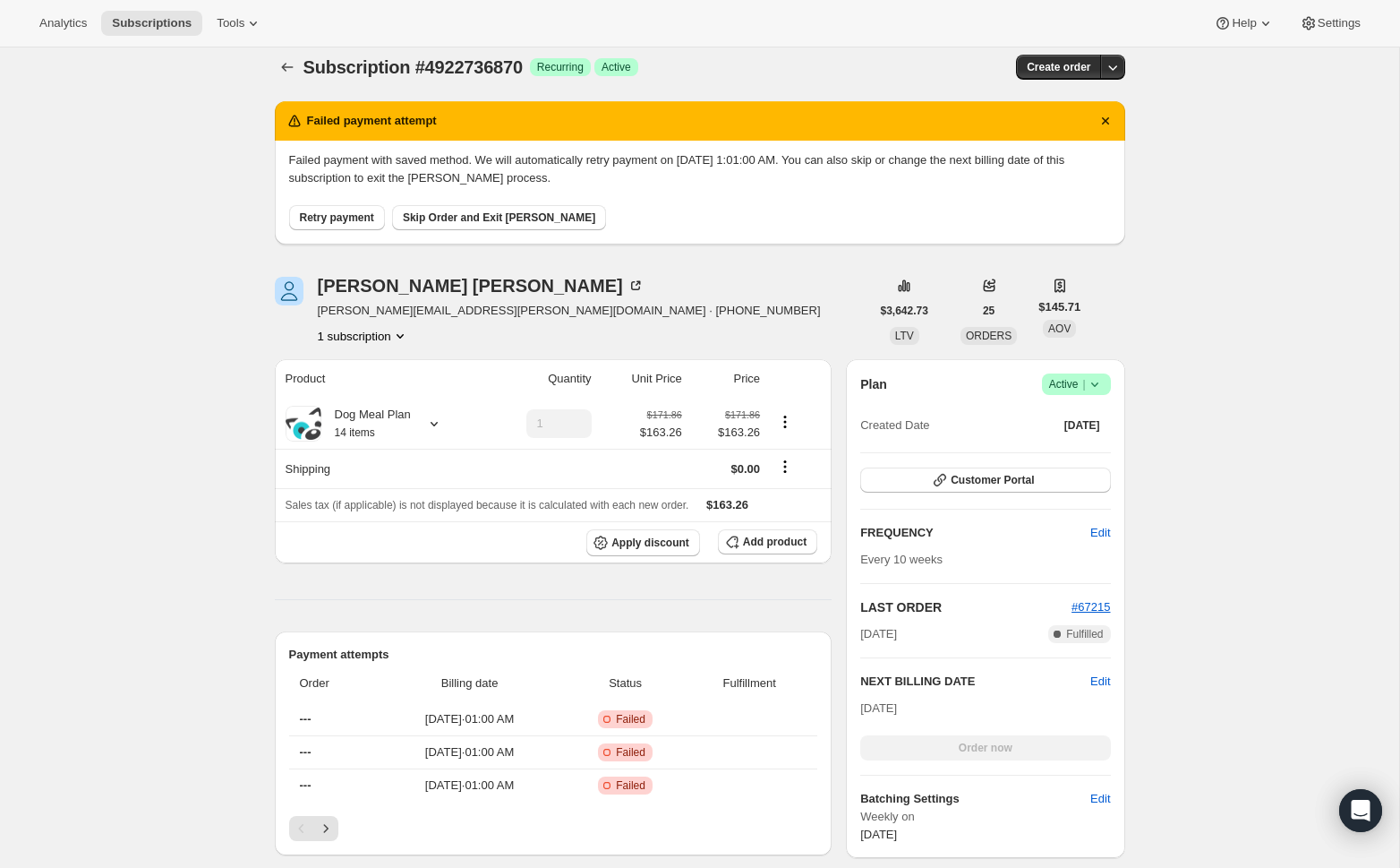
scroll to position [0, 0]
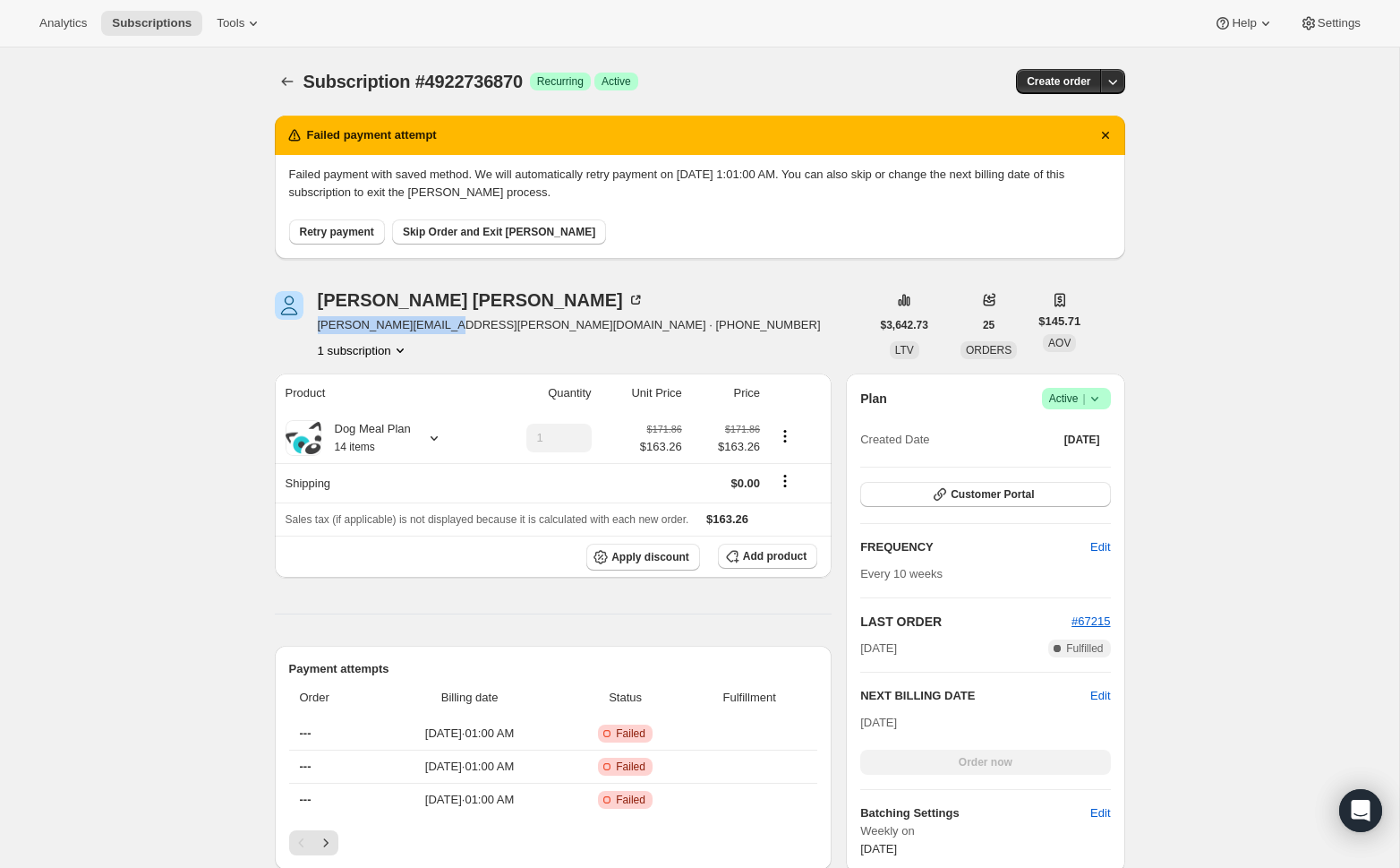
drag, startPoint x: 438, startPoint y: 328, endPoint x: 314, endPoint y: 328, distance: 124.0
click at [314, 328] on div "[PERSON_NAME] [PERSON_NAME][EMAIL_ADDRESS][PERSON_NAME][DOMAIN_NAME] · [PHONE_N…" at bounding box center [572, 325] width 595 height 68
copy span "[PERSON_NAME][EMAIL_ADDRESS][PERSON_NAME][DOMAIN_NAME]"
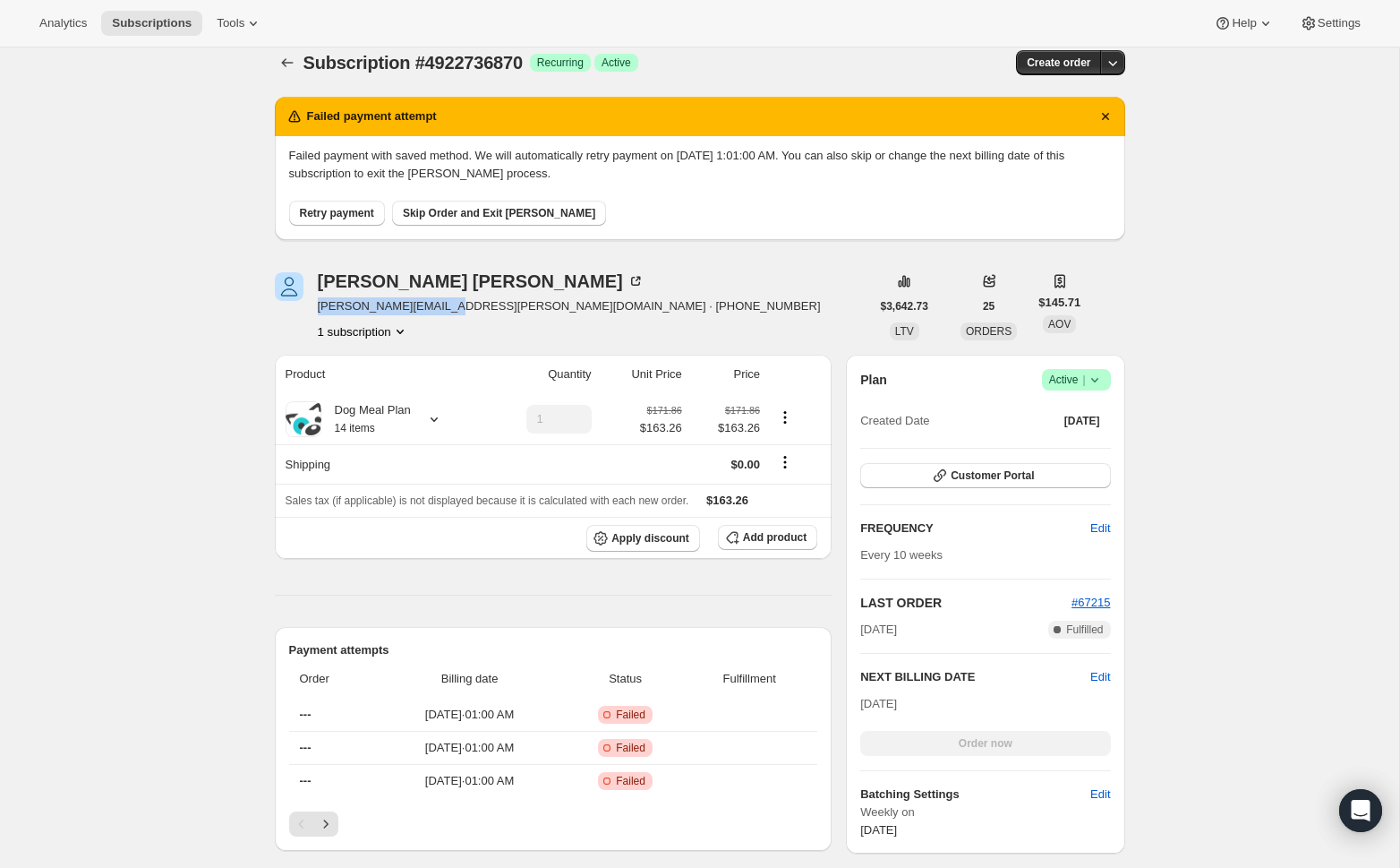
scroll to position [32, 0]
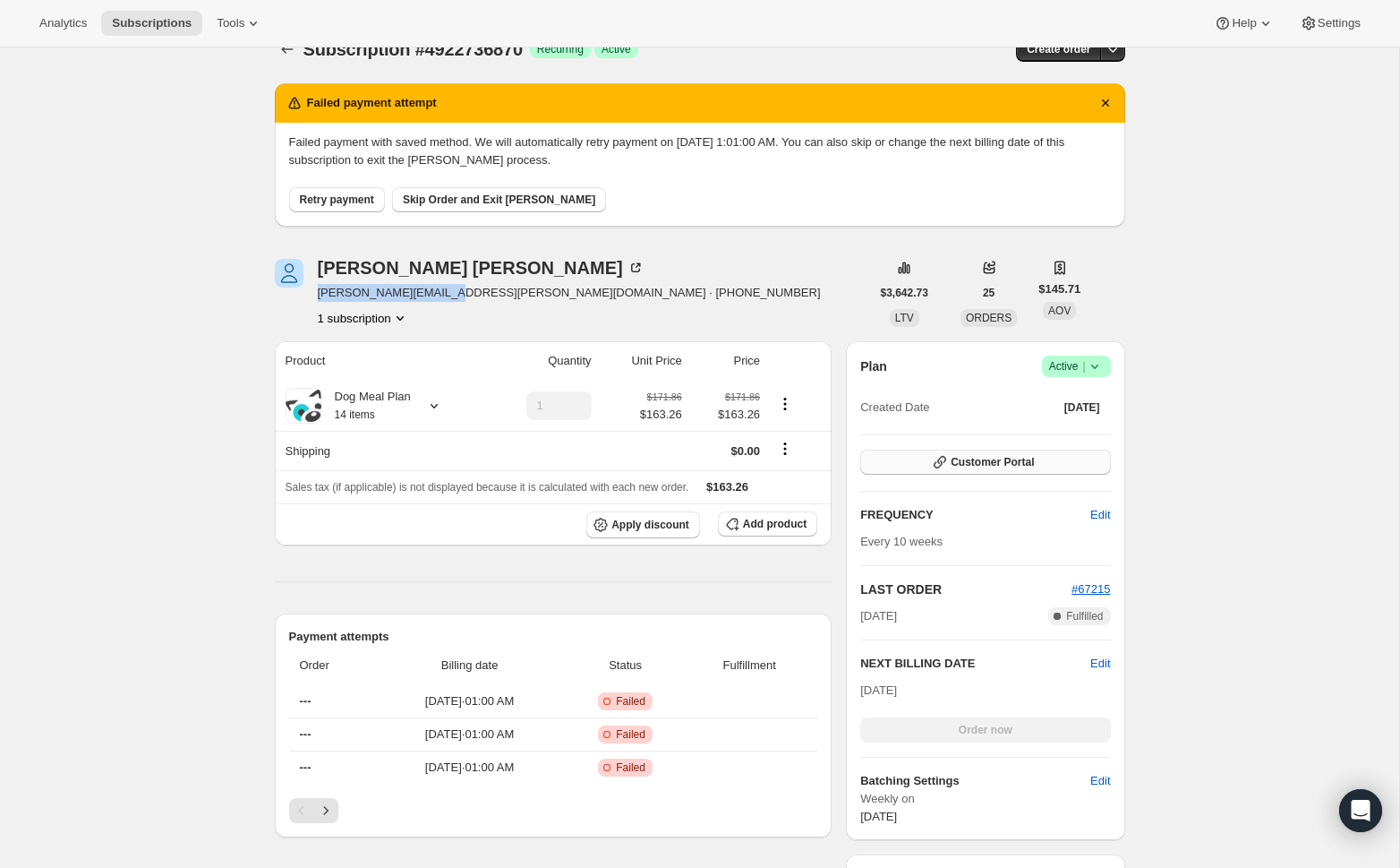
click at [947, 460] on icon "button" at bounding box center [939, 462] width 18 height 18
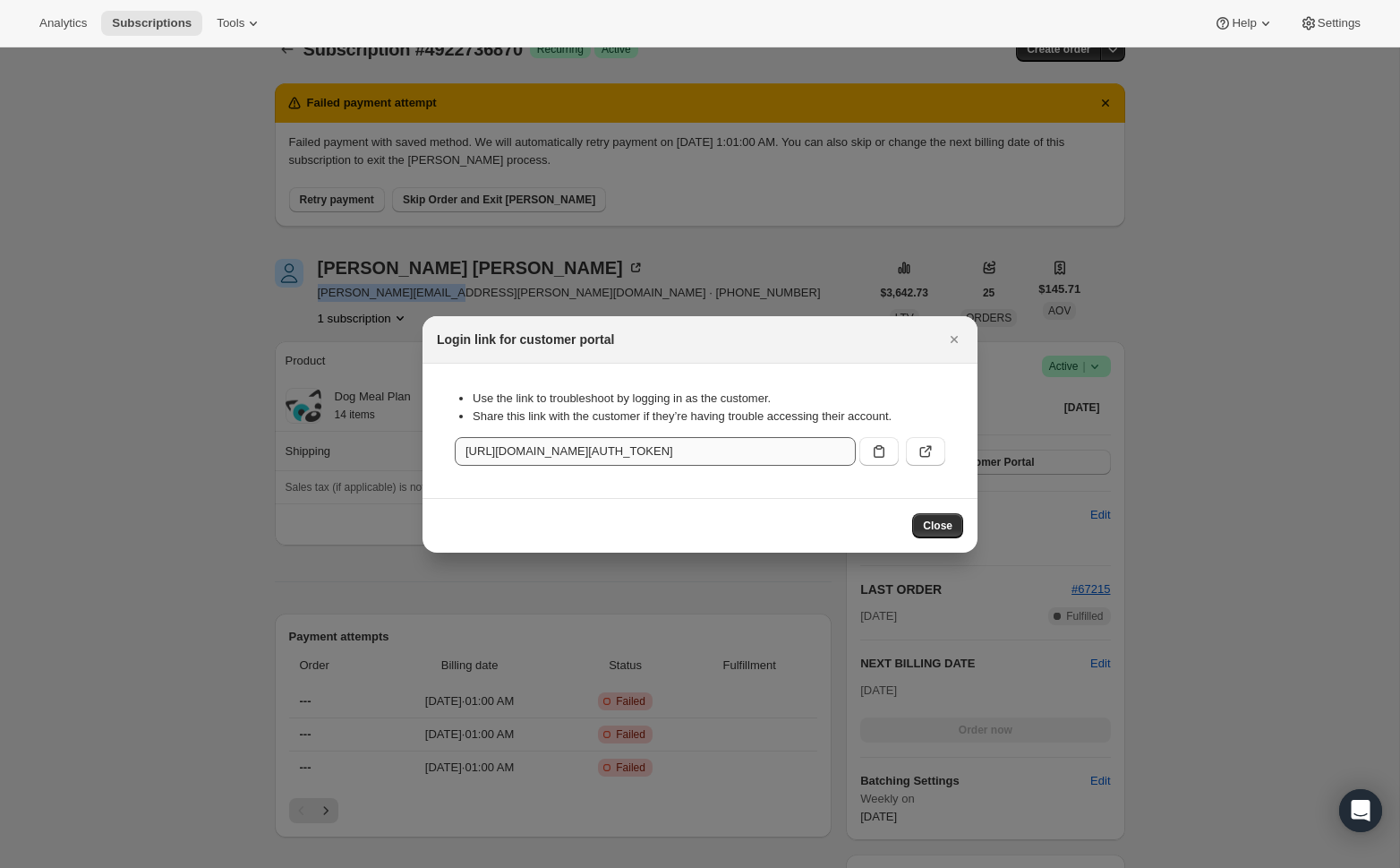
drag, startPoint x: 871, startPoint y: 450, endPoint x: 854, endPoint y: 436, distance: 22.0
click at [871, 450] on icon ":rt1:" at bounding box center [879, 451] width 18 height 18
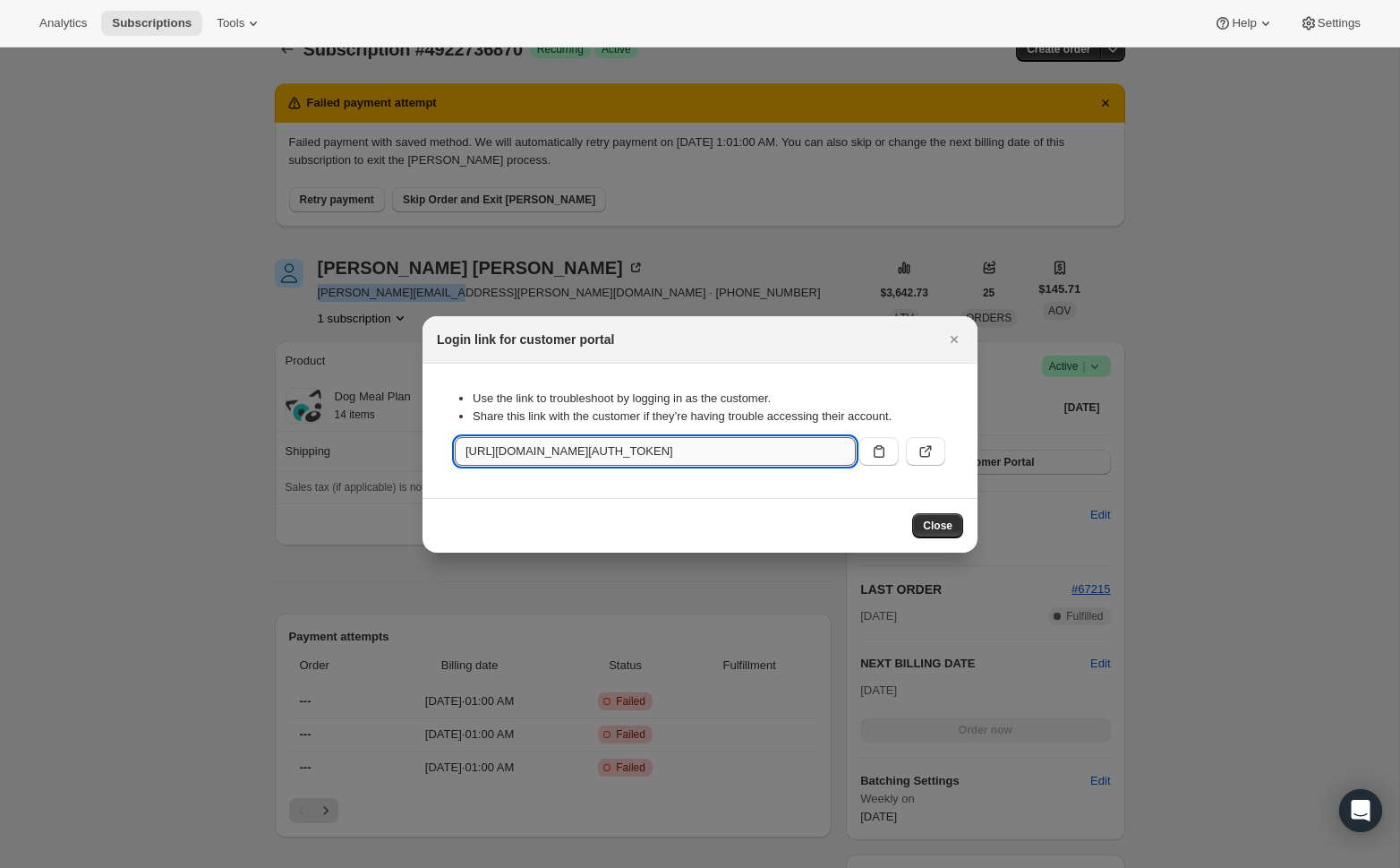
copy span "[PERSON_NAME][EMAIL_ADDRESS][PERSON_NAME][DOMAIN_NAME]"
click at [692, 245] on div at bounding box center [700, 434] width 1400 height 868
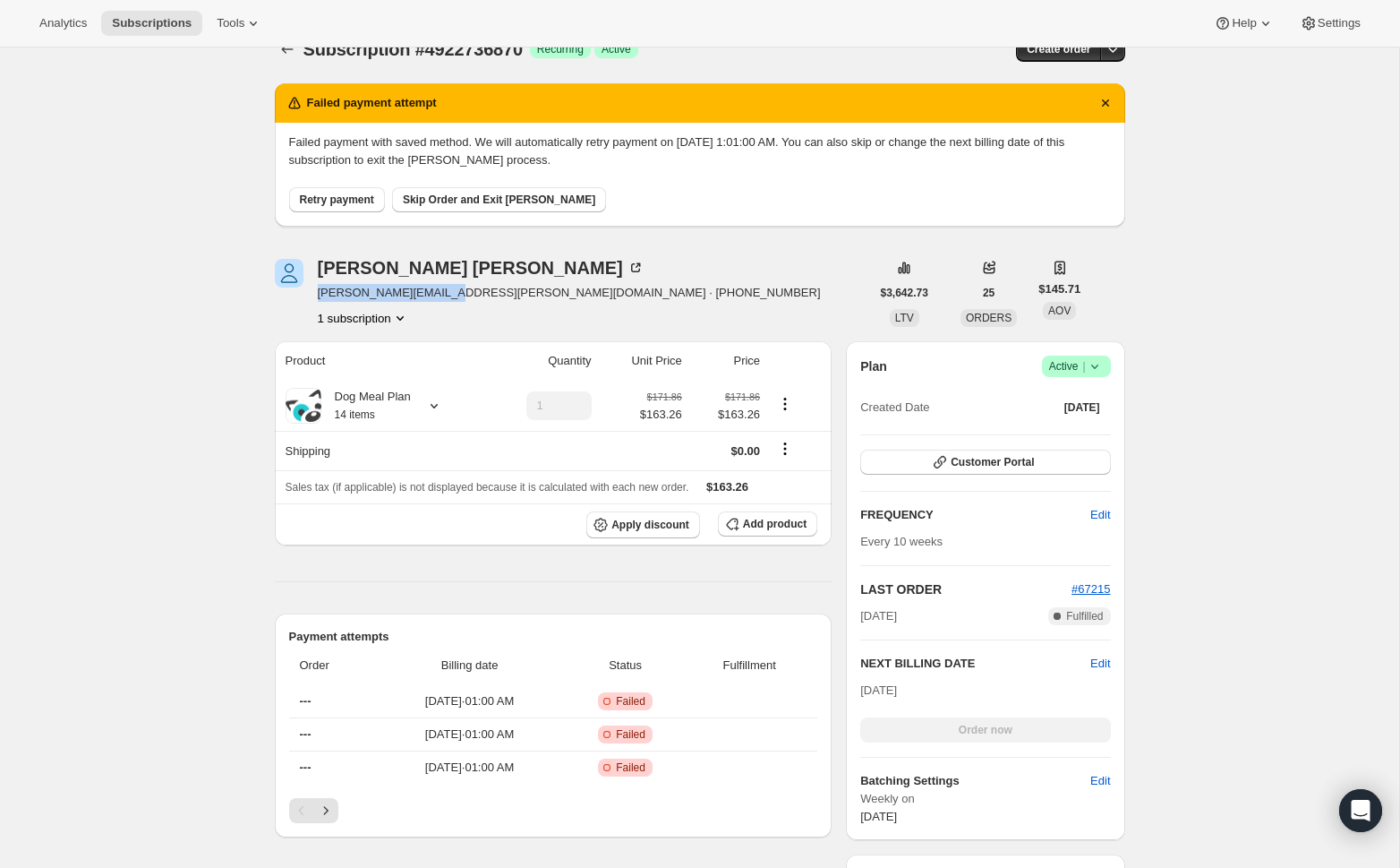
drag, startPoint x: 439, startPoint y: 294, endPoint x: 317, endPoint y: 291, distance: 122.0
click at [318, 291] on span "[PERSON_NAME][EMAIL_ADDRESS][PERSON_NAME][DOMAIN_NAME] · [PHONE_NUMBER]" at bounding box center [569, 292] width 503 height 18
copy span "[PERSON_NAME][EMAIL_ADDRESS][PERSON_NAME][DOMAIN_NAME]"
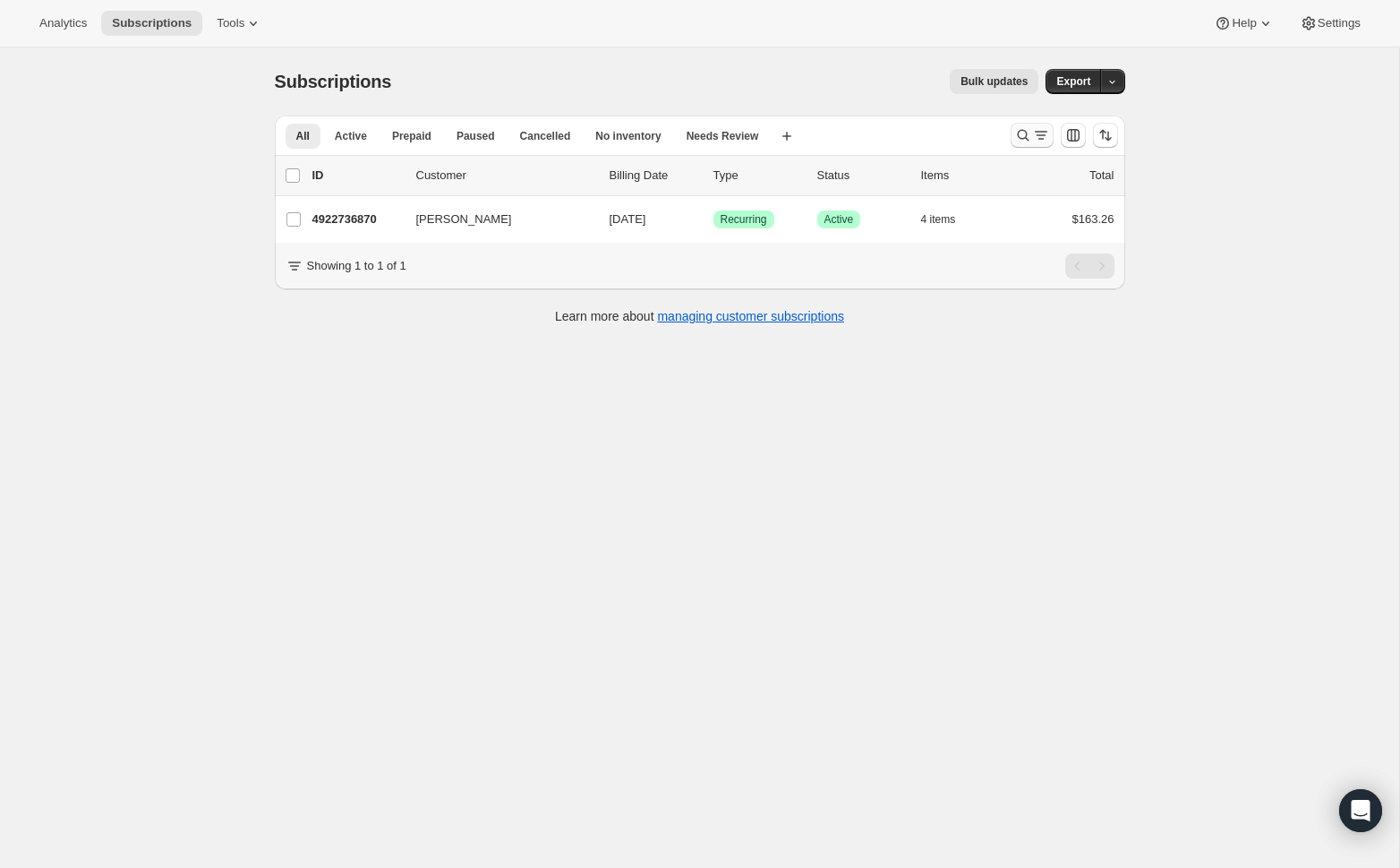
click at [1023, 140] on icon "Search and filter results" at bounding box center [1022, 135] width 18 height 18
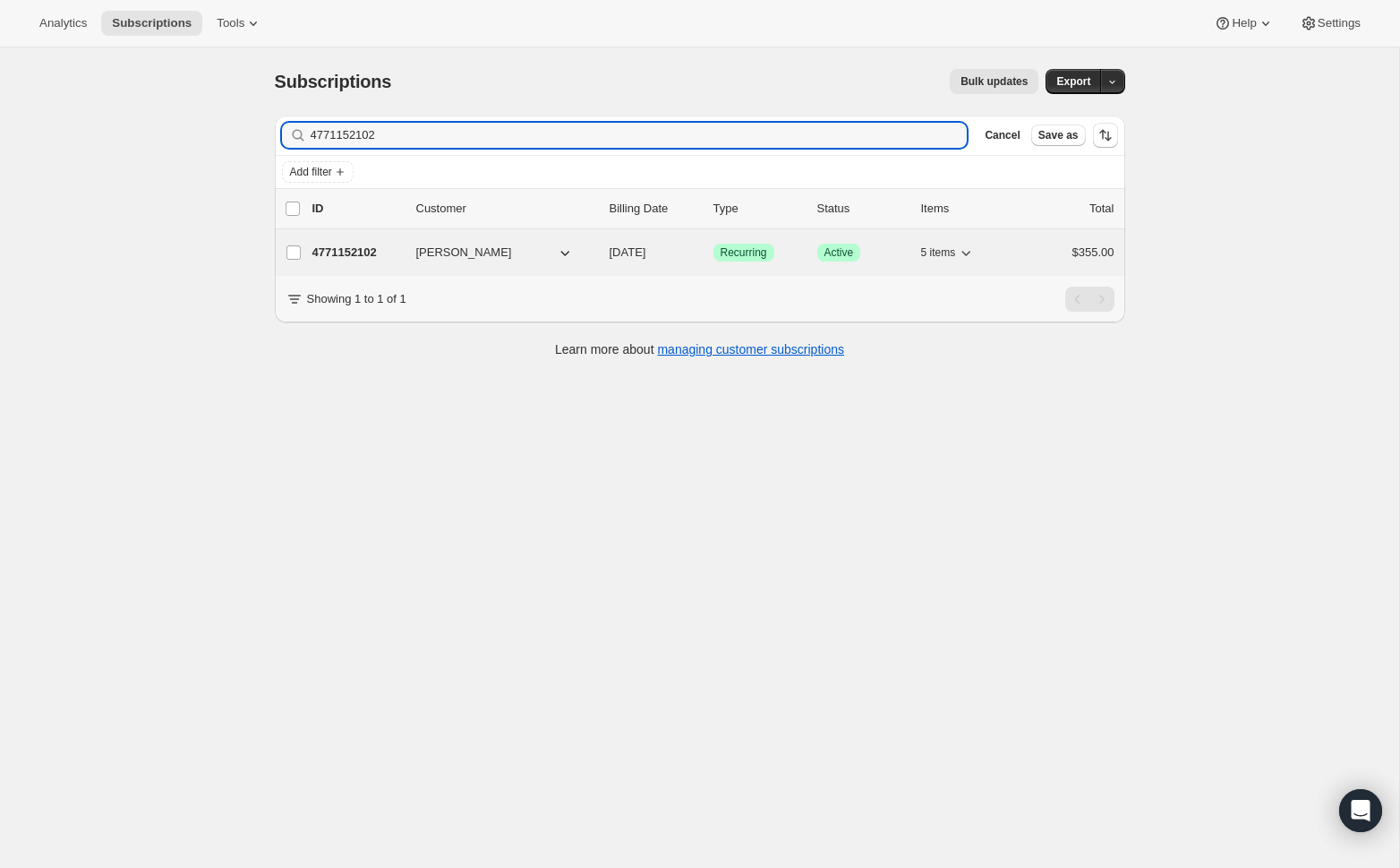
type input "4771152102"
click at [382, 249] on p "4771152102" at bounding box center [356, 252] width 89 height 18
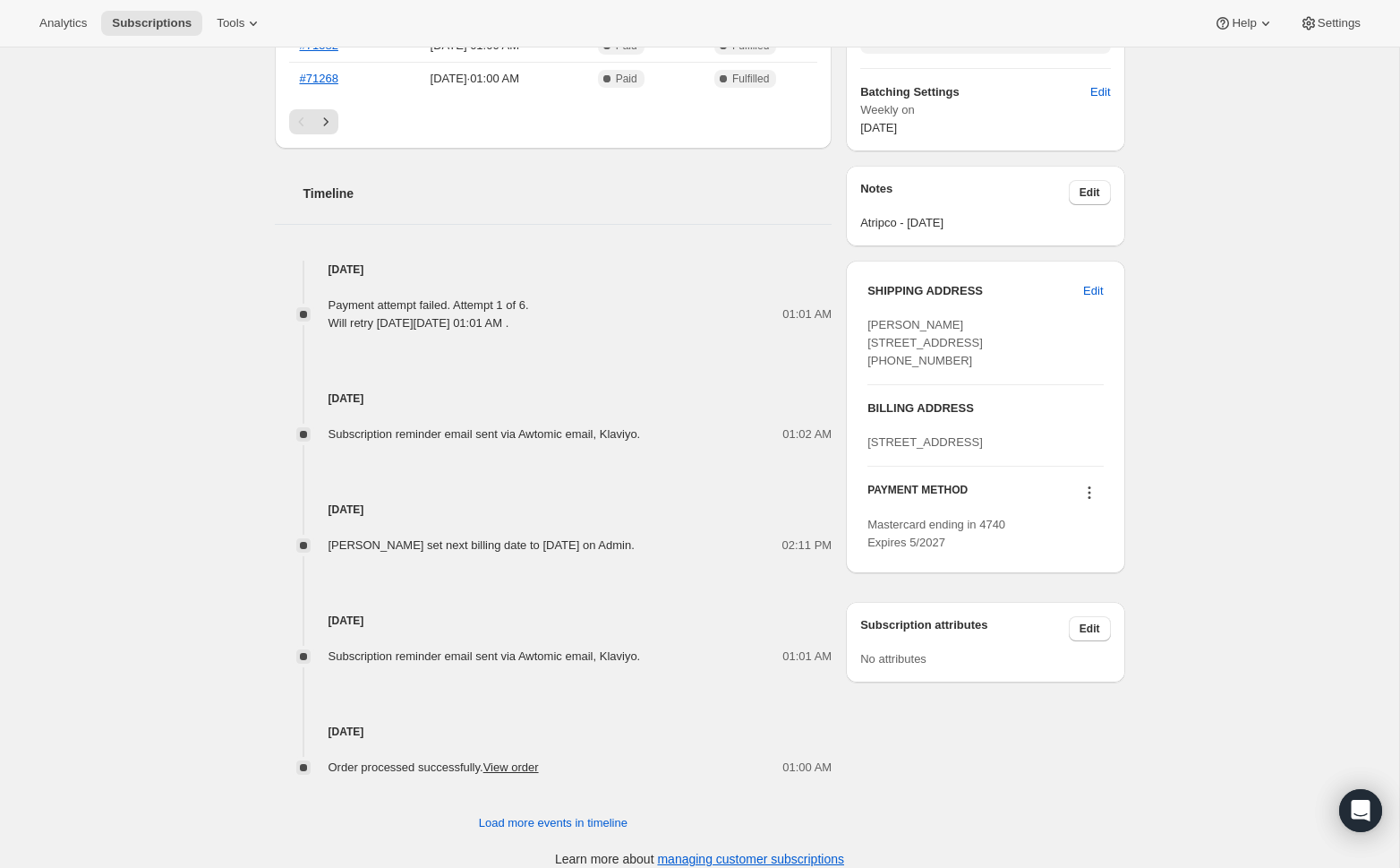
scroll to position [737, 0]
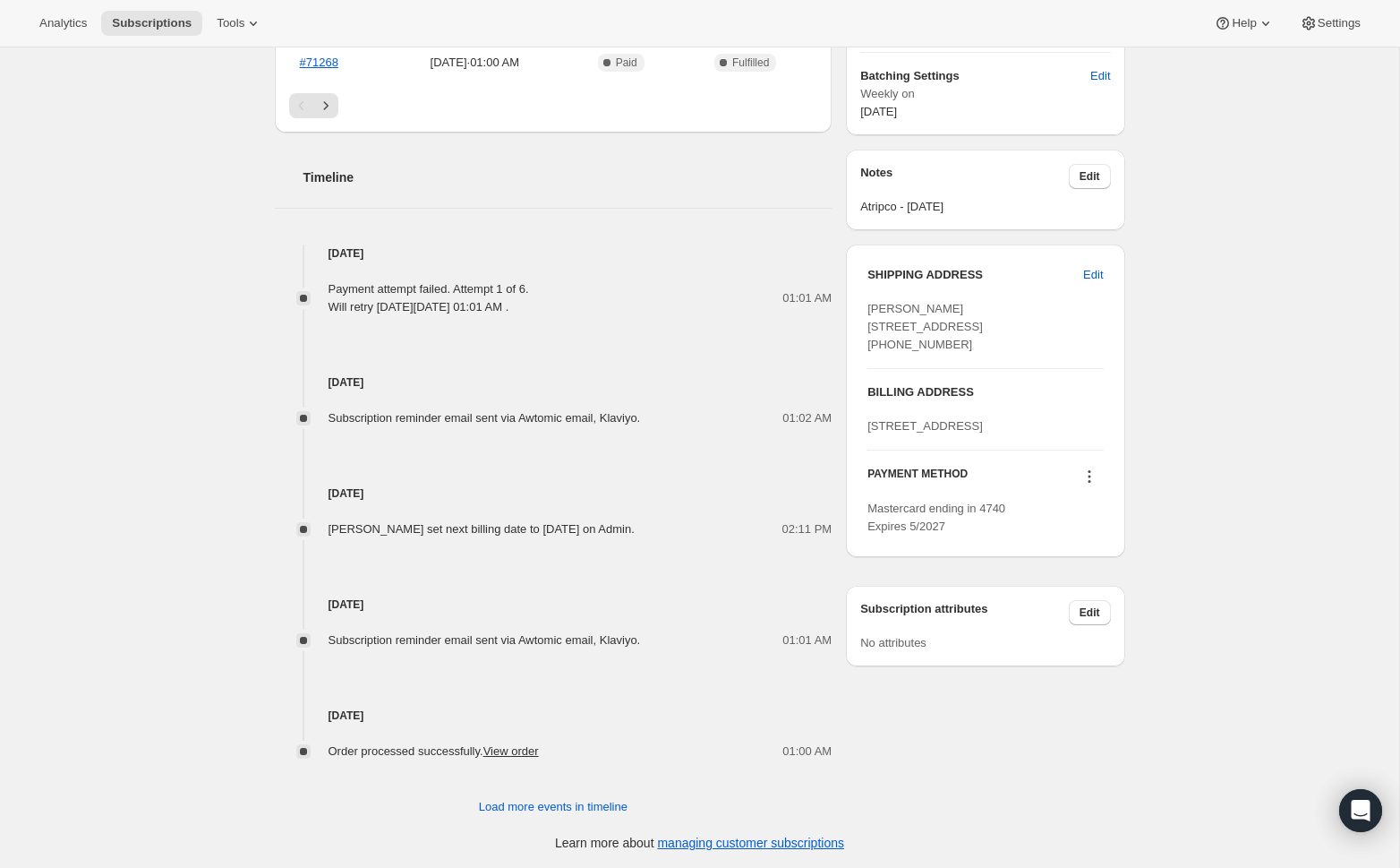
click at [1093, 486] on icon at bounding box center [1089, 475] width 18 height 18
click at [1089, 606] on span "Send link to update card" at bounding box center [1085, 599] width 125 height 14
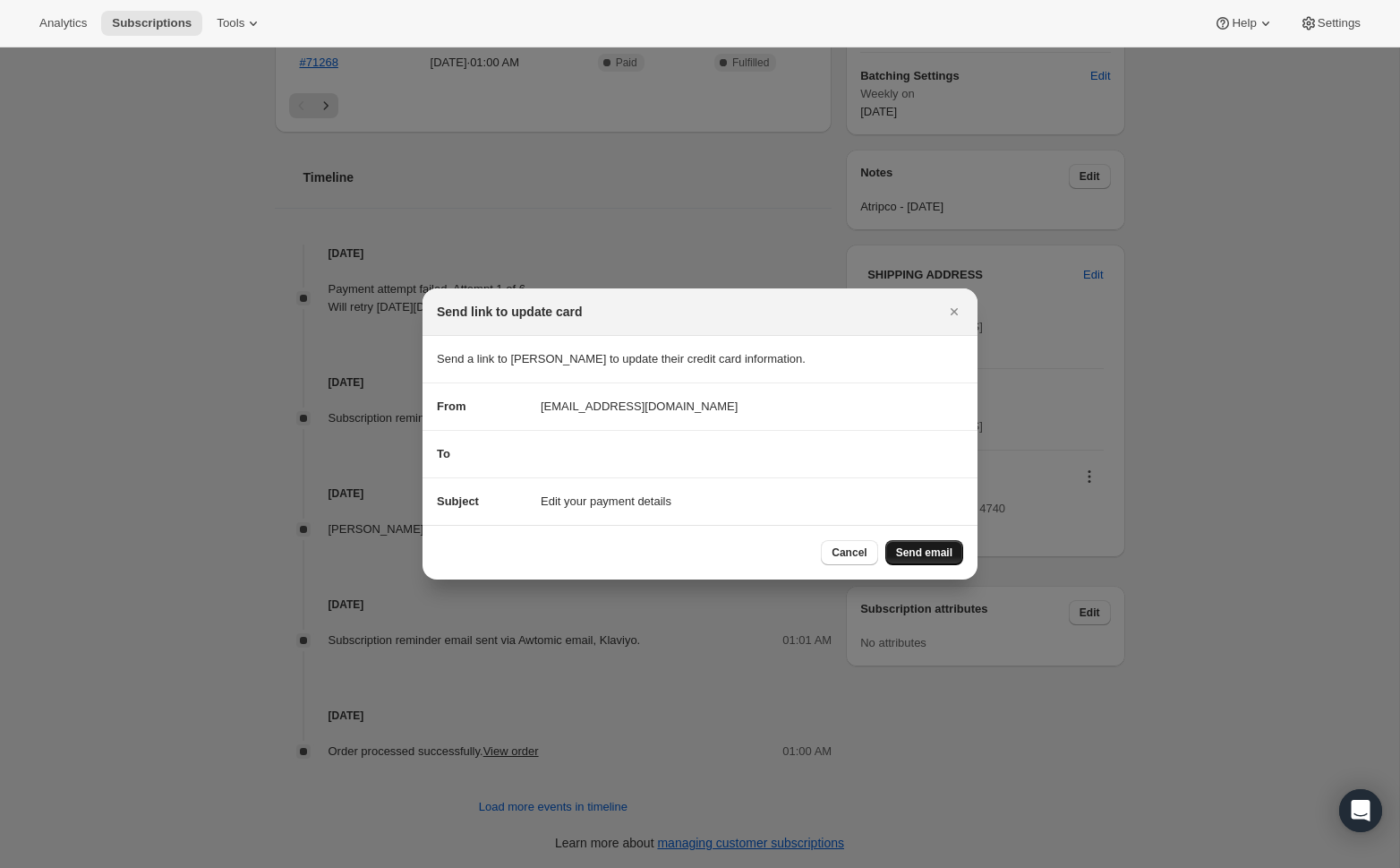
click at [912, 560] on button "Send email" at bounding box center [924, 552] width 78 height 25
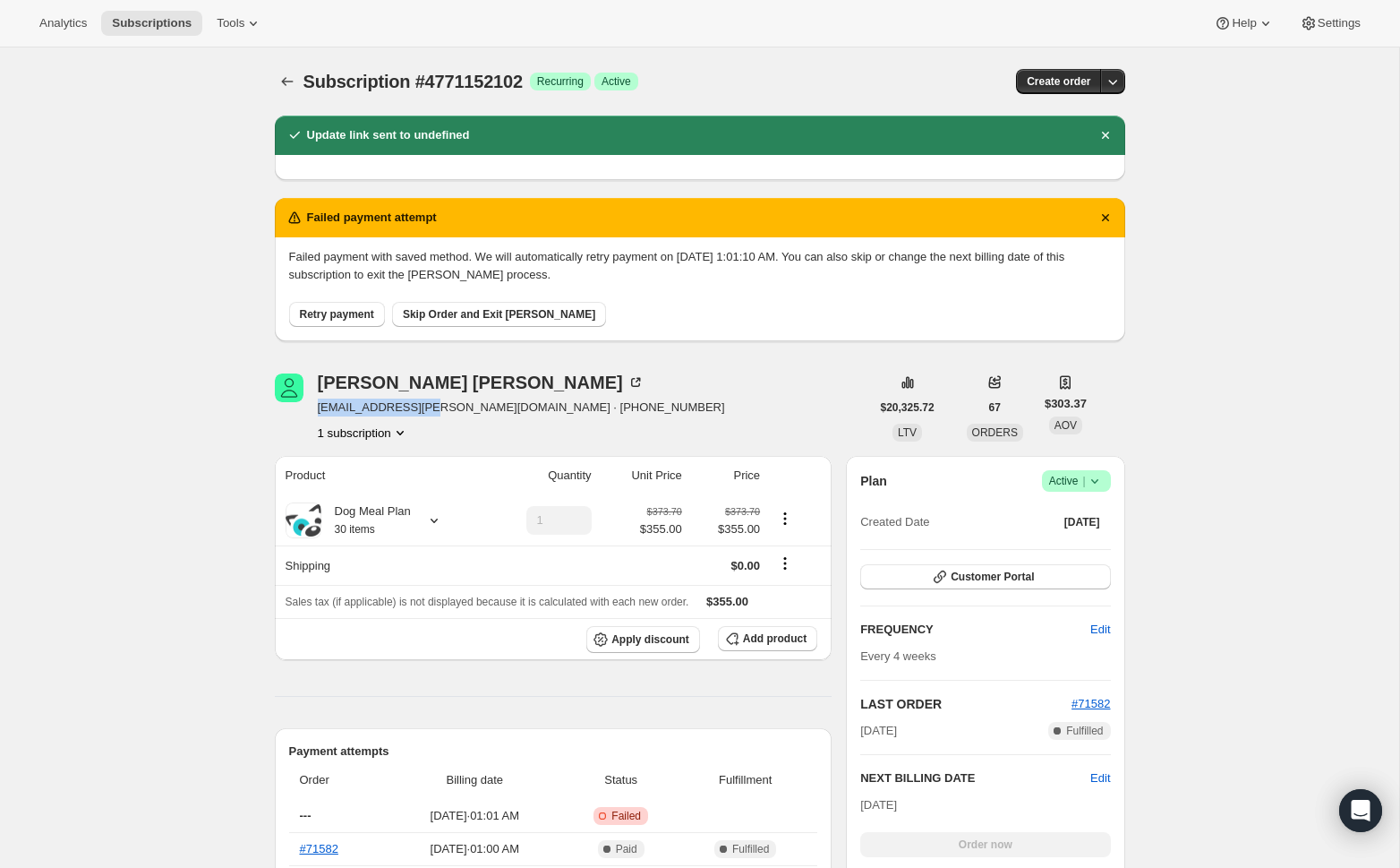
drag, startPoint x: 431, startPoint y: 404, endPoint x: 316, endPoint y: 406, distance: 115.0
click at [316, 406] on div "[PERSON_NAME] [EMAIL_ADDRESS][PERSON_NAME][DOMAIN_NAME] · [PHONE_NUMBER] 1 subs…" at bounding box center [572, 407] width 595 height 68
copy span "[EMAIL_ADDRESS][PERSON_NAME][DOMAIN_NAME]"
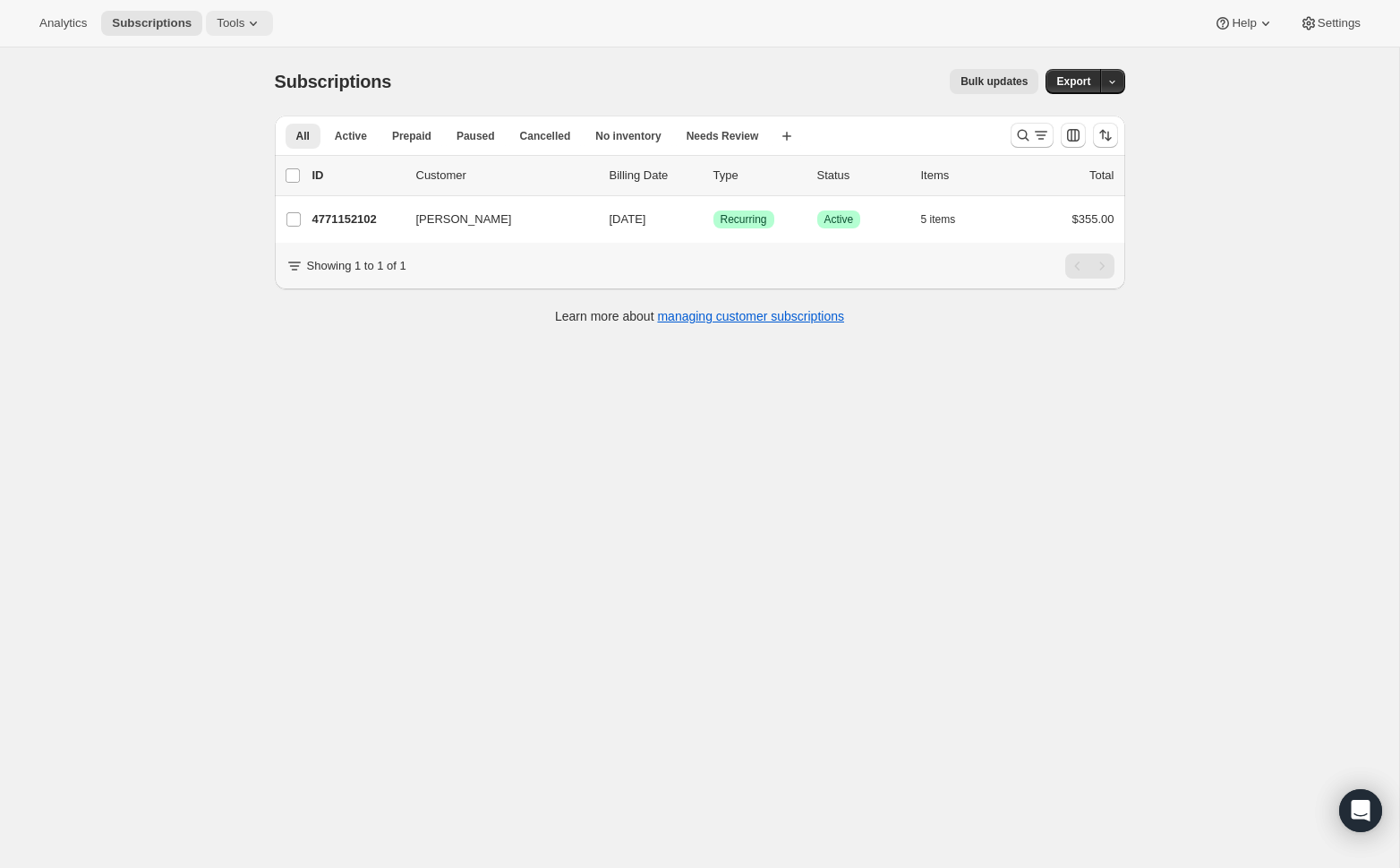
click at [258, 20] on icon at bounding box center [252, 23] width 18 height 18
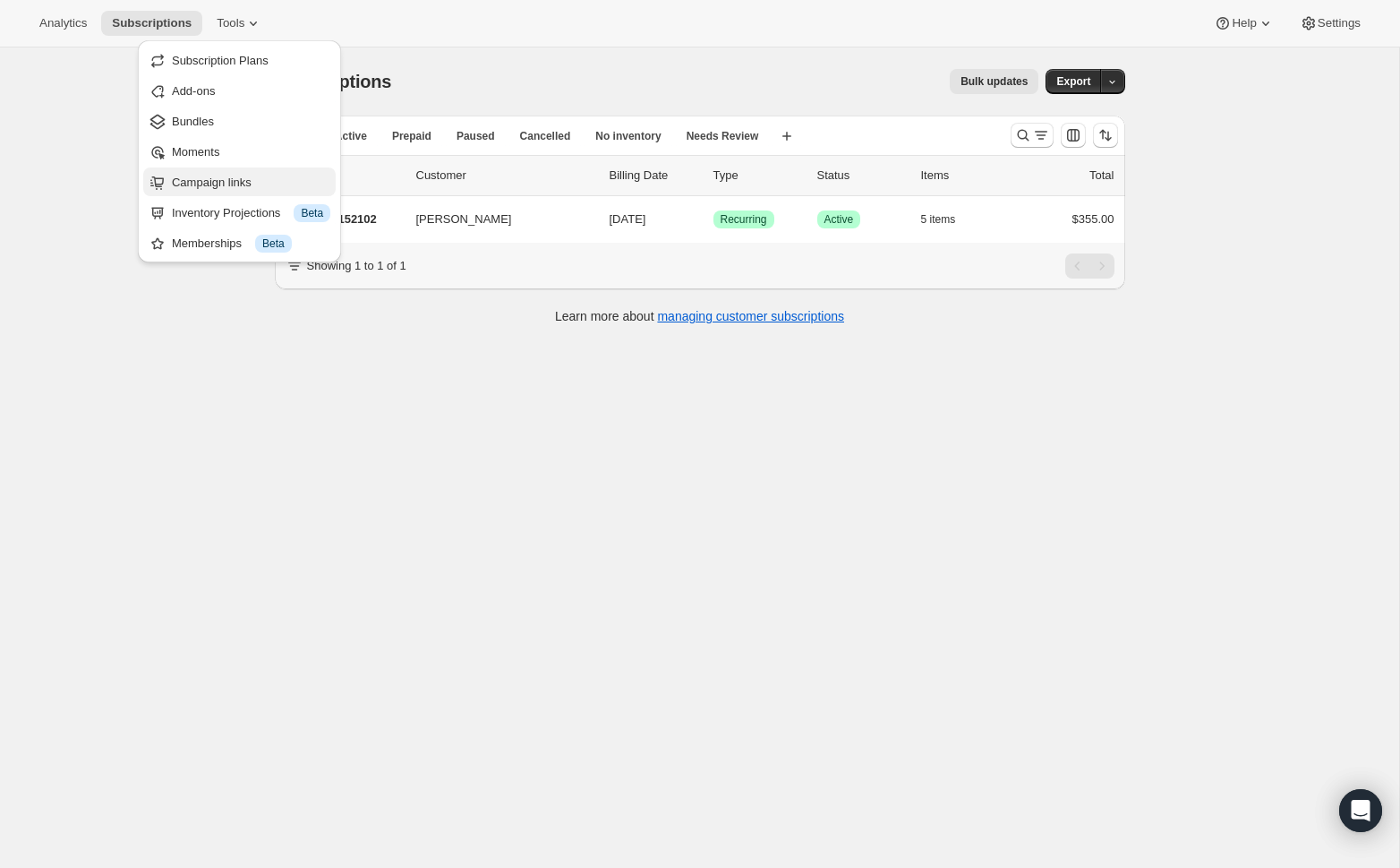
click at [238, 186] on span "Campaign links" at bounding box center [212, 182] width 79 height 14
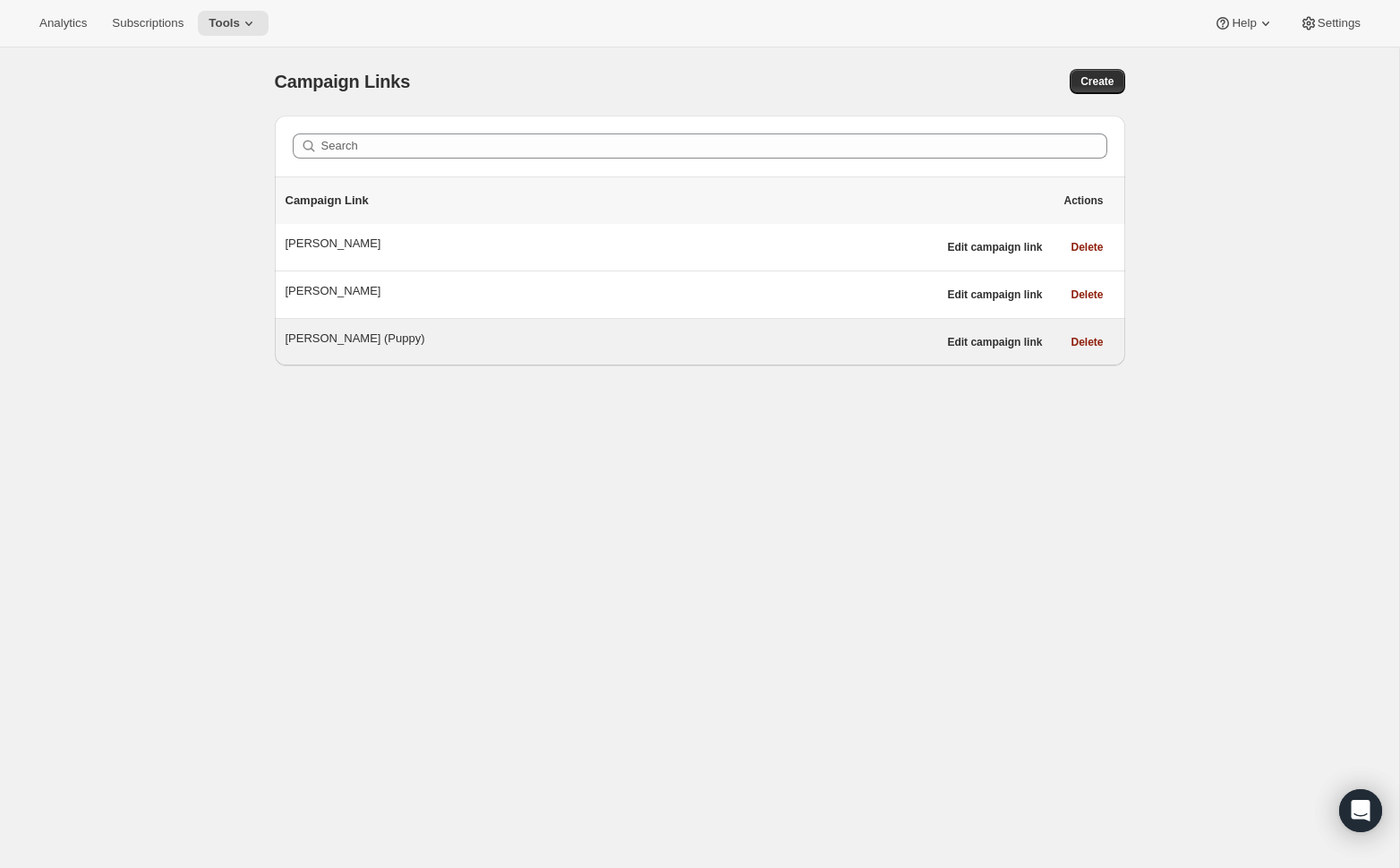
click at [340, 346] on div "Marlene Cook (Puppy)" at bounding box center [611, 338] width 651 height 18
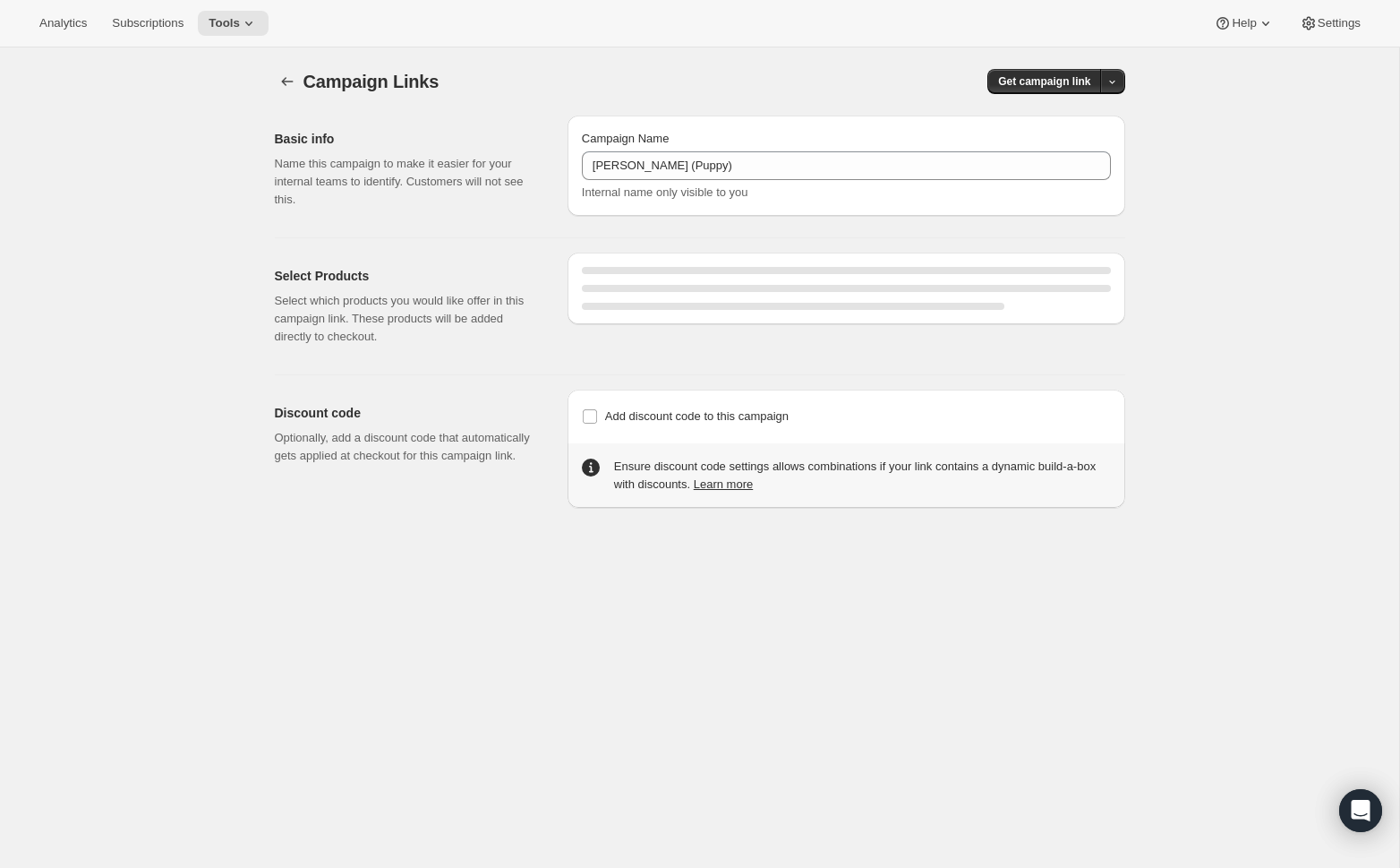
select select "gid://shopify/SellingPlan/2816082150"
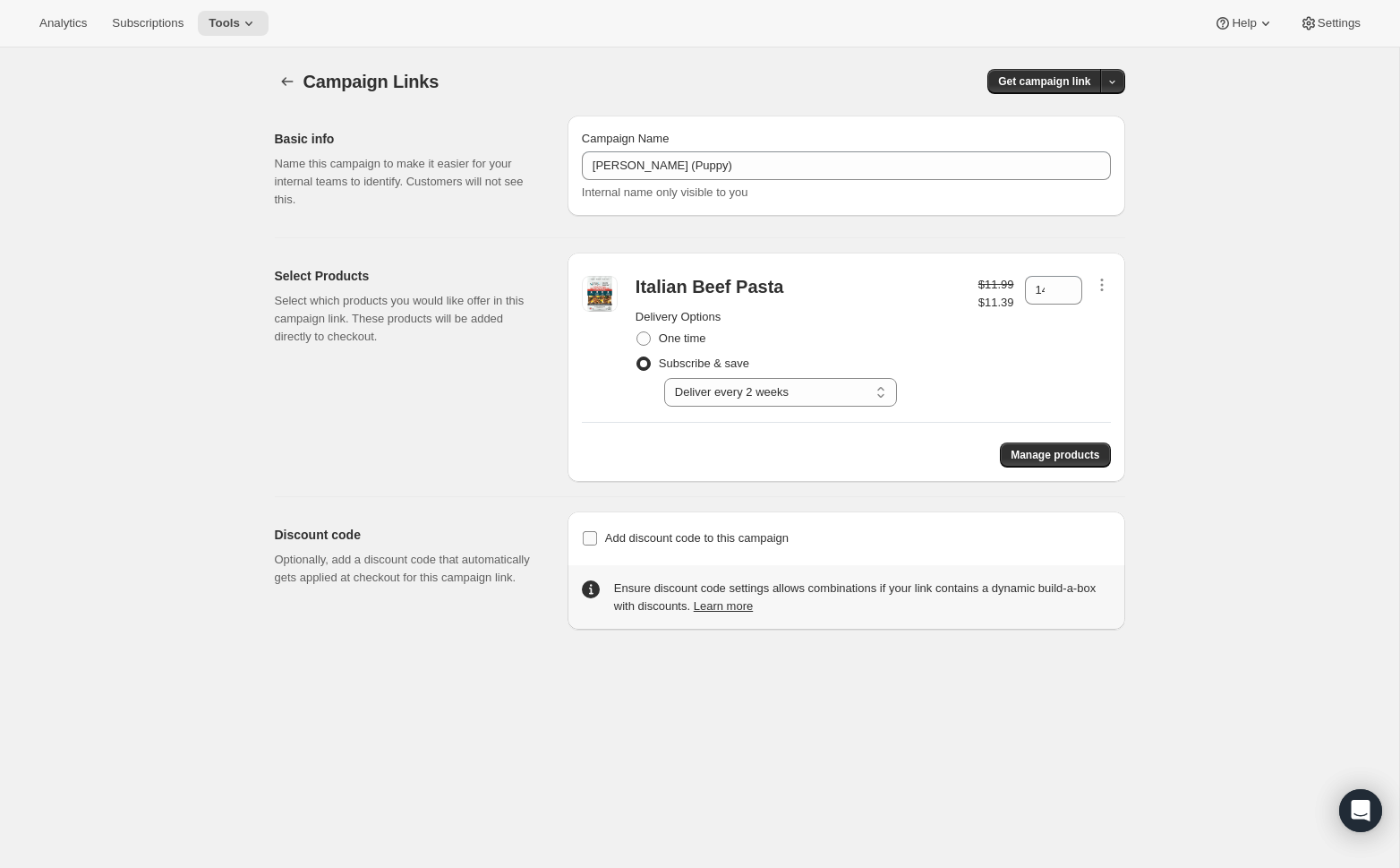
click at [587, 537] on input "Add discount code to this campaign" at bounding box center [590, 538] width 15 height 15
checkbox input "true"
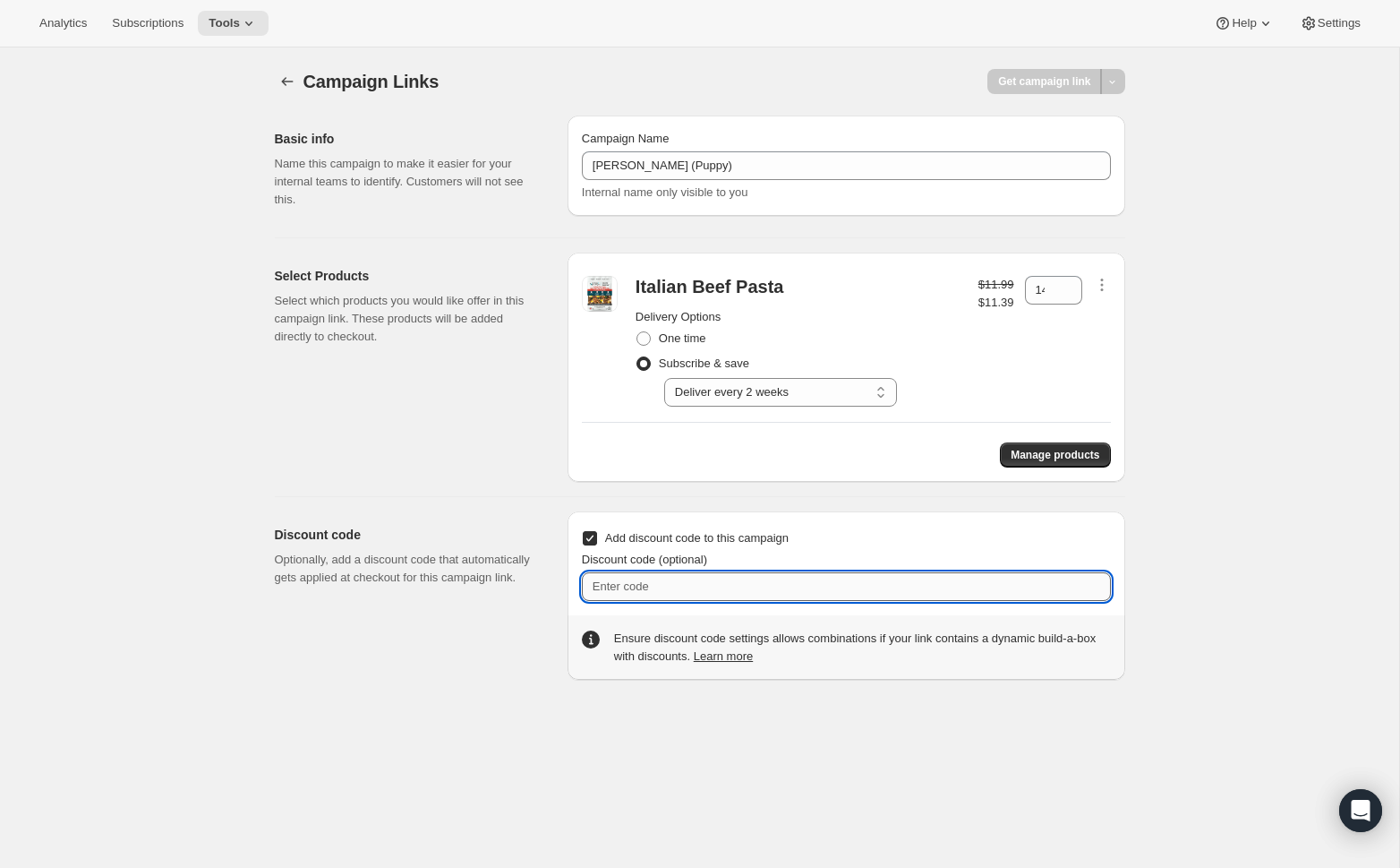
click at [704, 587] on input "Discount code (optional)" at bounding box center [846, 586] width 529 height 29
type input "NOURISH20"
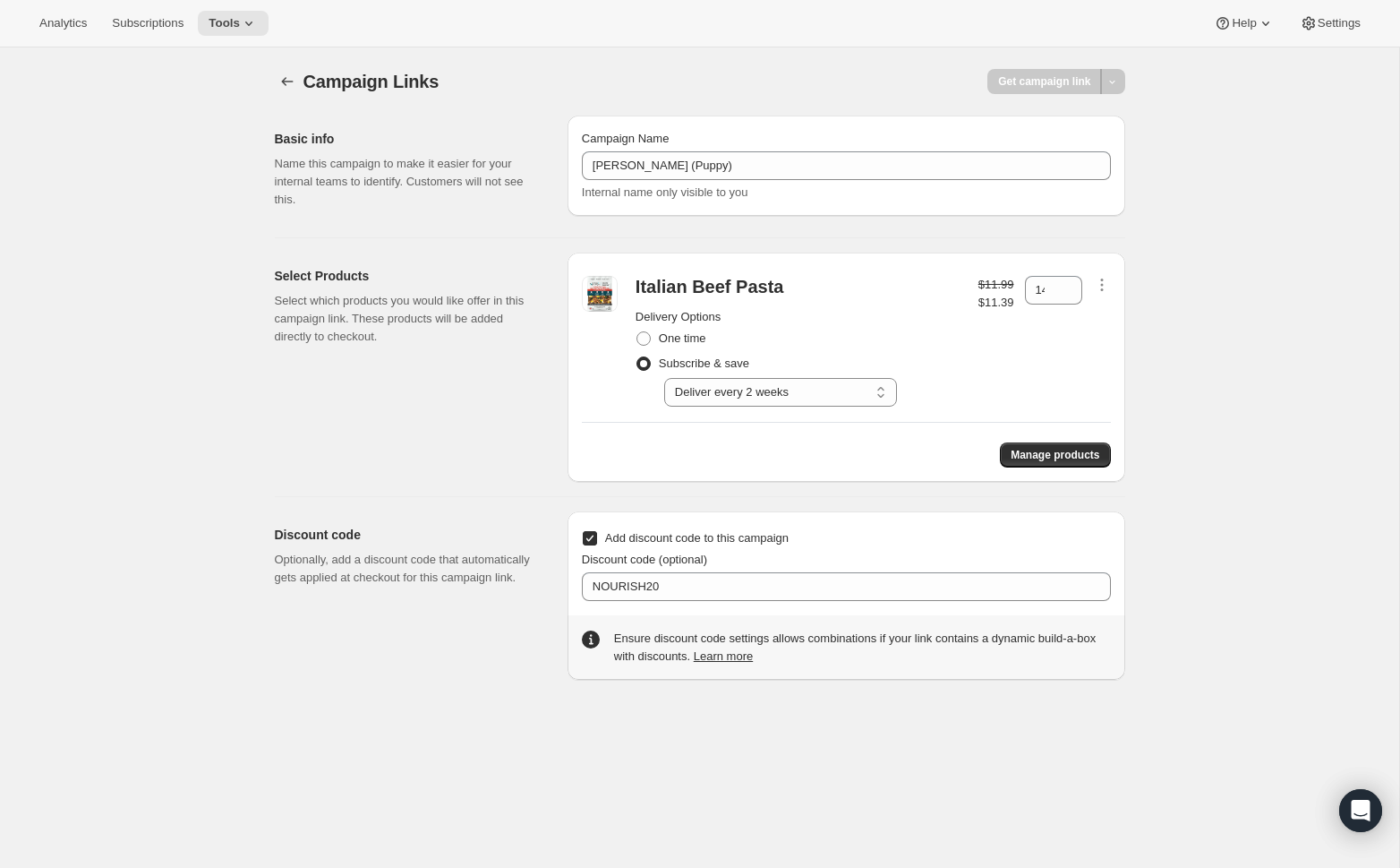
select select "gid://shopify/SellingPlan/2816082150"
